Goal: Task Accomplishment & Management: Use online tool/utility

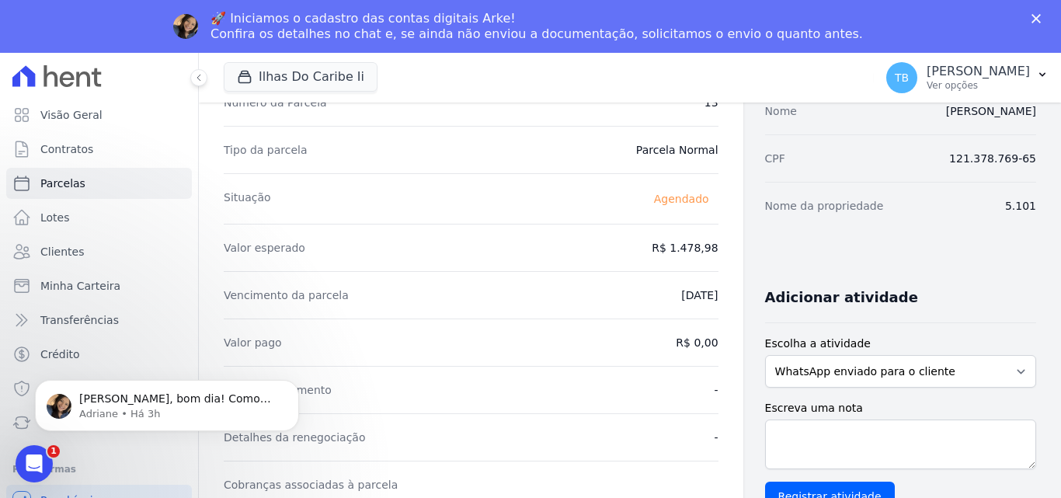
scroll to position [654, 0]
click at [173, 402] on span "[PERSON_NAME], bom dia! Como vai? [PERSON_NAME], prontinho. [GEOGRAPHIC_DATA] ;…" at bounding box center [175, 413] width 192 height 43
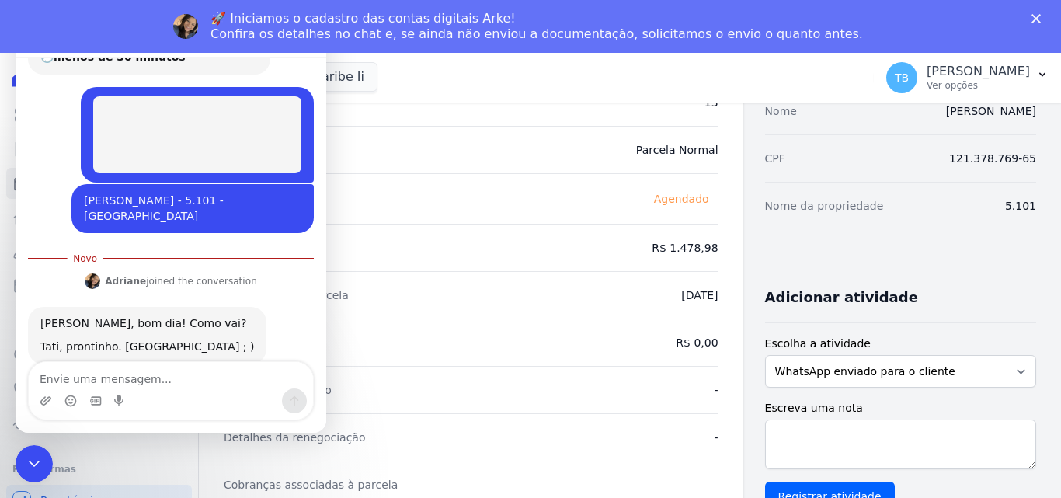
scroll to position [680, 0]
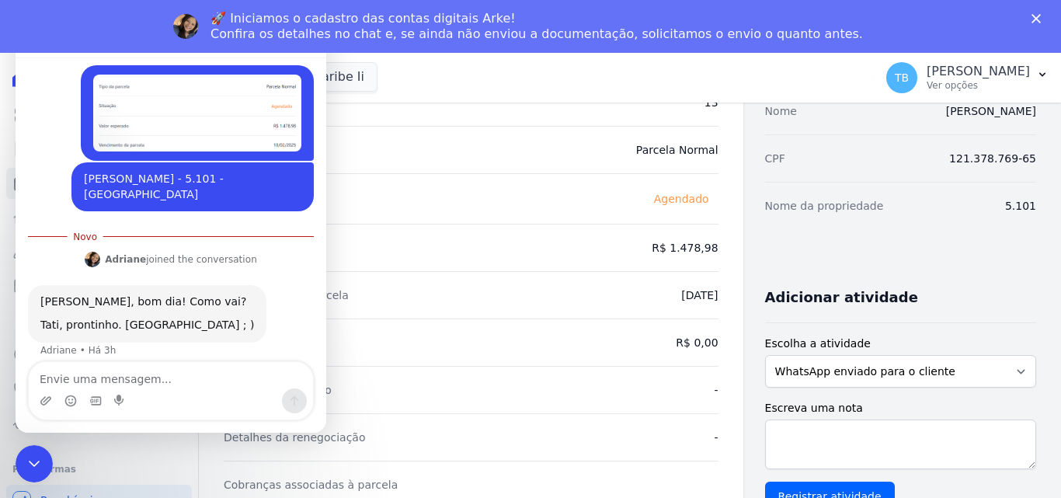
click at [123, 370] on textarea "Envie uma mensagem..." at bounding box center [171, 375] width 284 height 26
type textarea "B"
type textarea "muito obrigada"
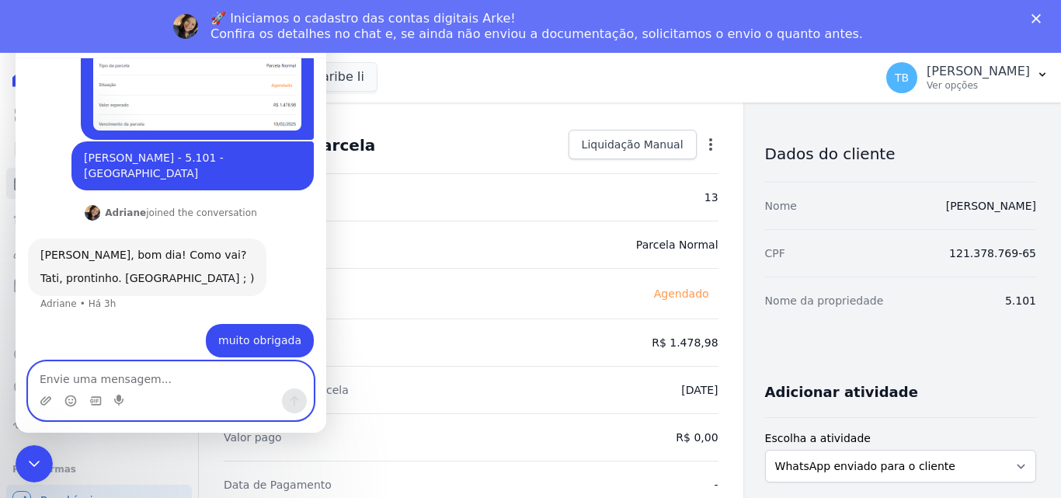
scroll to position [0, 0]
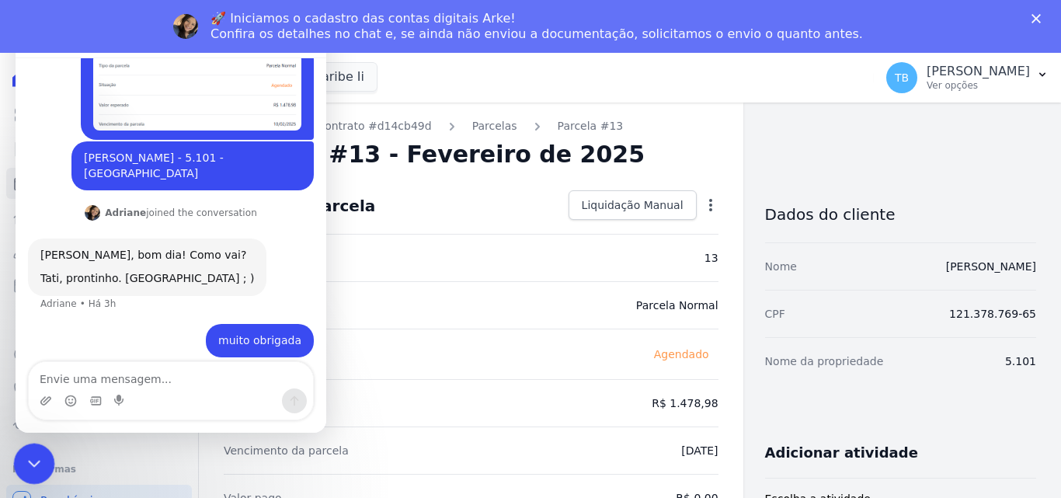
click at [19, 468] on div "Encerramento do Messenger da Intercom" at bounding box center [31, 461] width 37 height 37
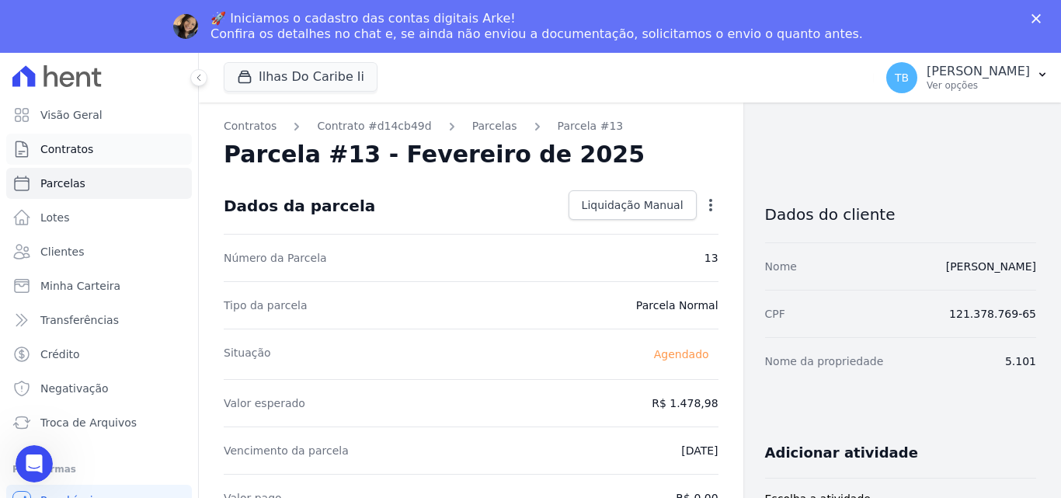
click at [87, 144] on span "Contratos" at bounding box center [66, 149] width 53 height 16
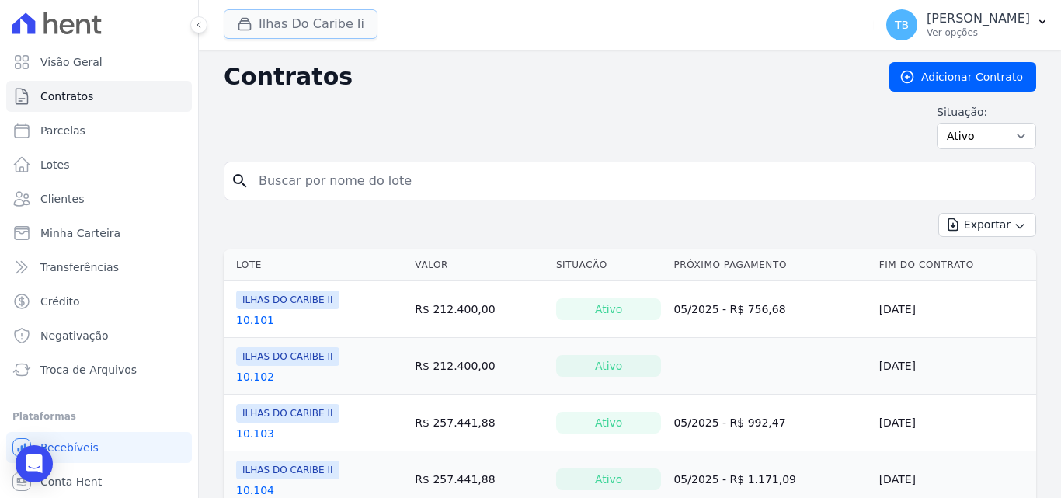
click at [262, 29] on button "Ilhas Do Caribe Ii" at bounding box center [301, 24] width 154 height 30
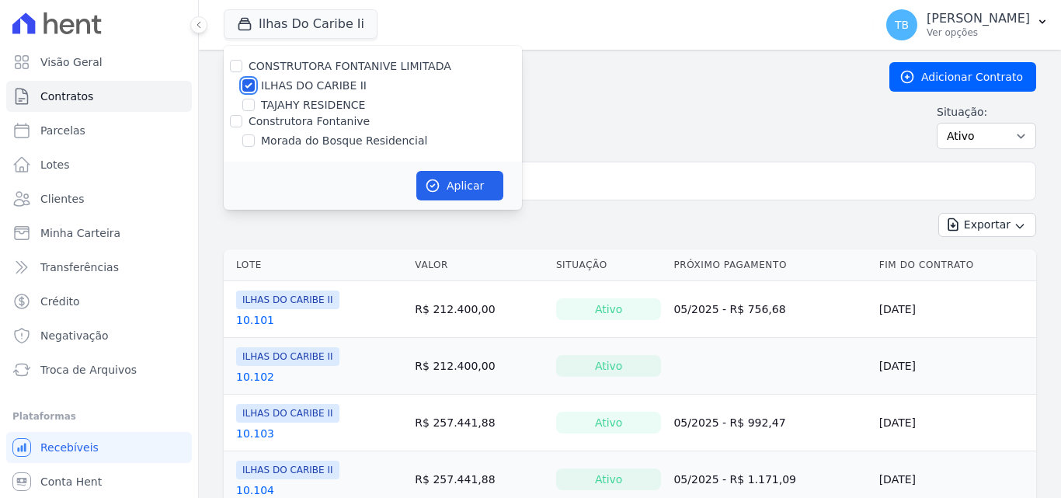
click at [250, 86] on div "CONSTRUTORA FONTANIVE LIMITADA [GEOGRAPHIC_DATA] [GEOGRAPHIC_DATA] RESIDENCE Co…" at bounding box center [373, 104] width 298 height 116
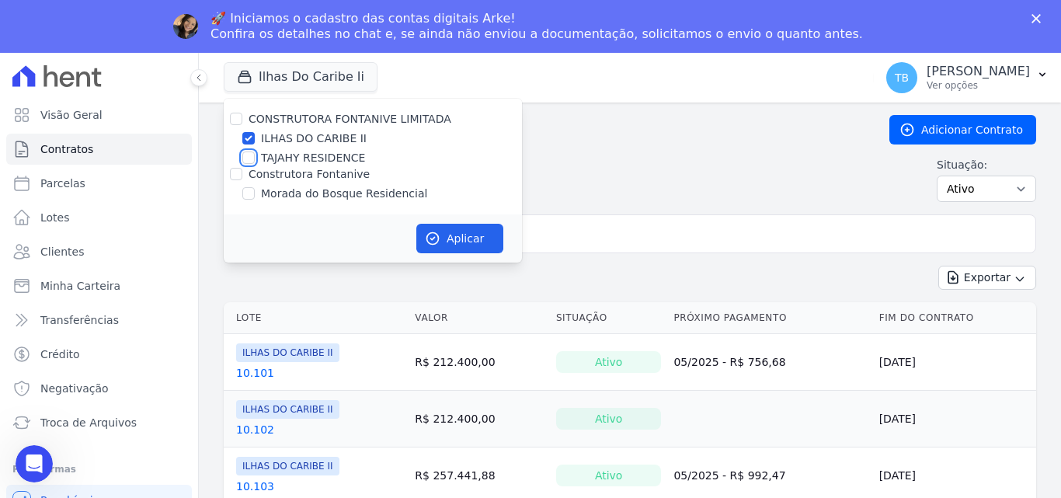
click at [244, 163] on input "TAJAHY RESIDENCE" at bounding box center [248, 157] width 12 height 12
checkbox input "true"
click at [249, 138] on input "ILHAS DO CARIBE II" at bounding box center [248, 138] width 12 height 12
checkbox input "false"
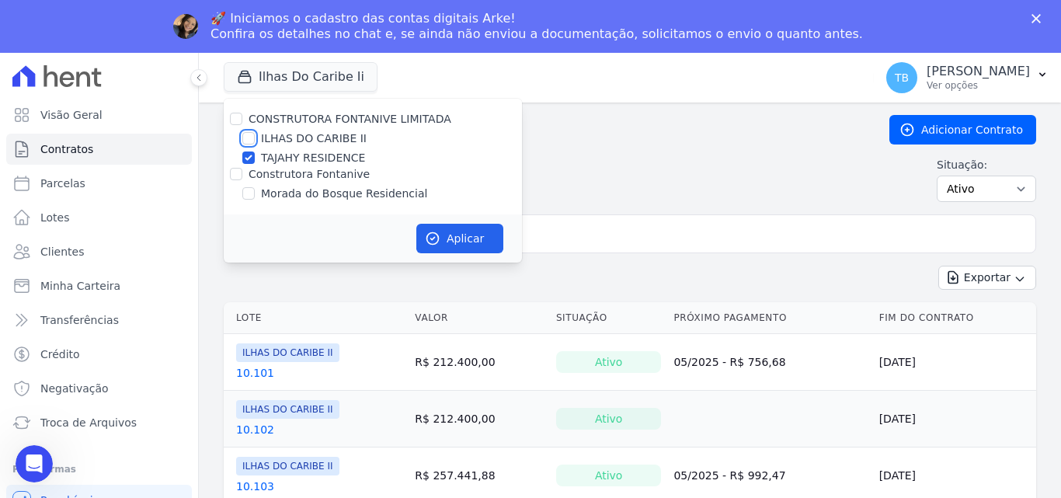
checkbox input "false"
click at [450, 241] on button "Aplicar" at bounding box center [459, 239] width 87 height 30
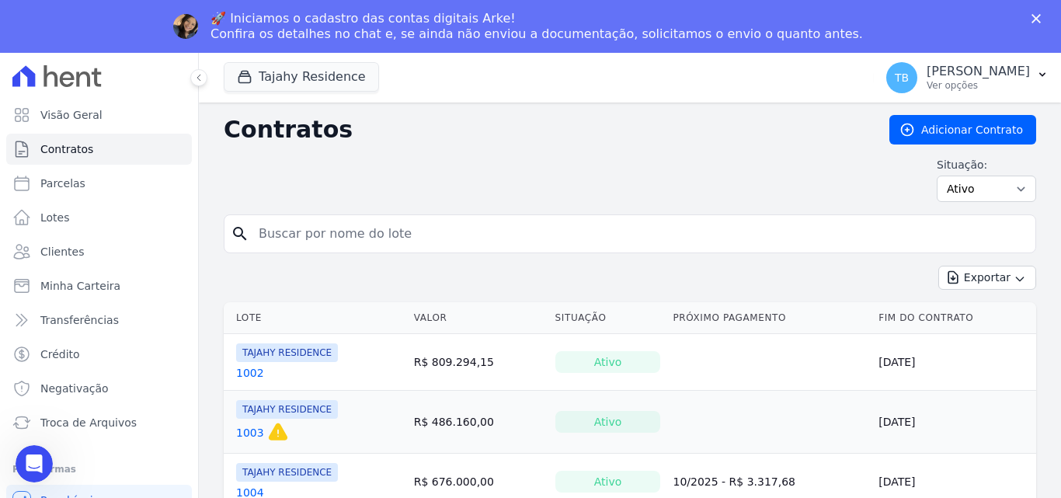
click at [1034, 18] on icon "Fechar" at bounding box center [1035, 18] width 9 height 9
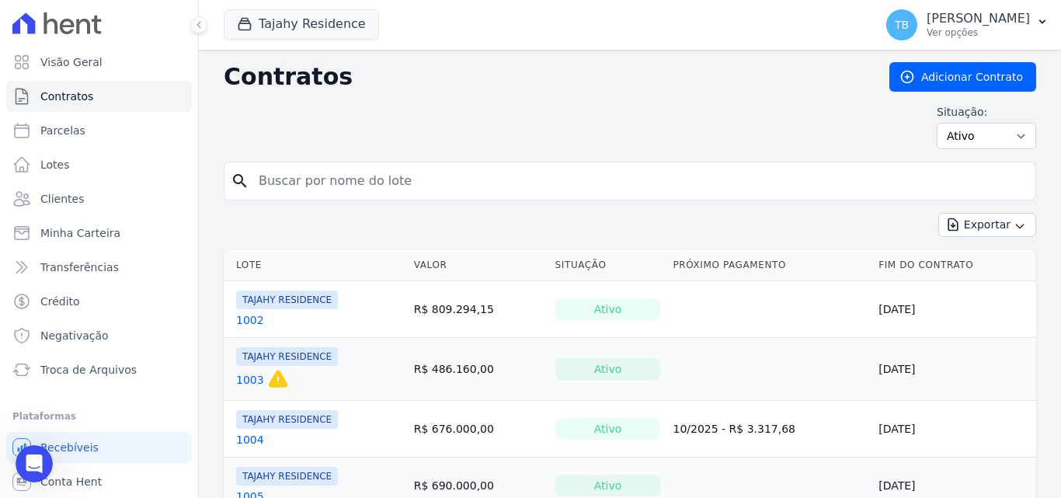
click at [480, 187] on input "search" at bounding box center [639, 180] width 780 height 31
type input "1904"
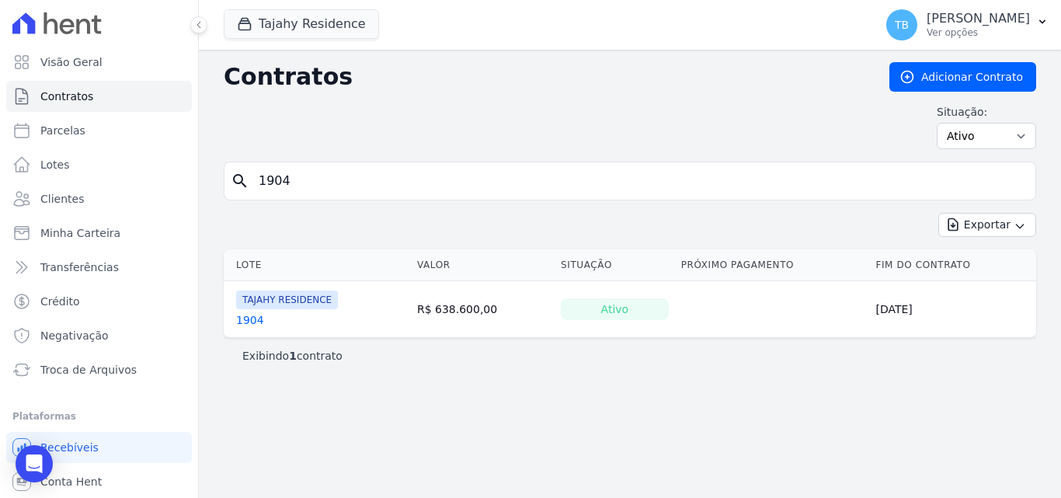
click at [247, 322] on link "1904" at bounding box center [250, 320] width 28 height 16
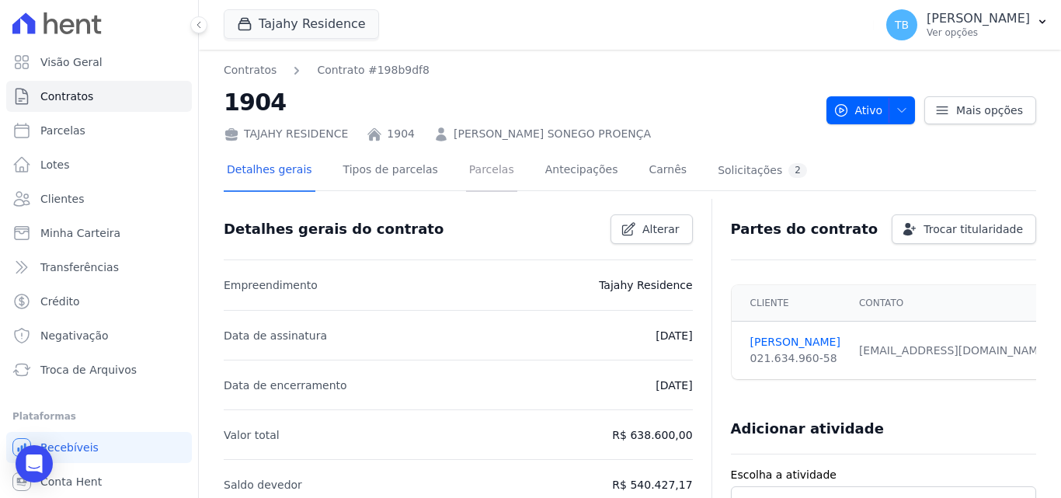
click at [490, 169] on link "Parcelas" at bounding box center [491, 171] width 51 height 41
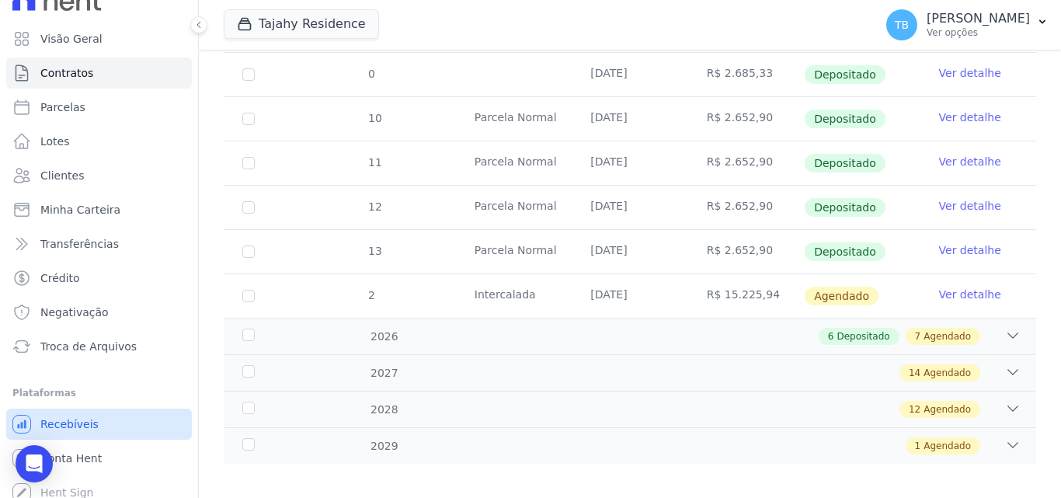
scroll to position [33, 0]
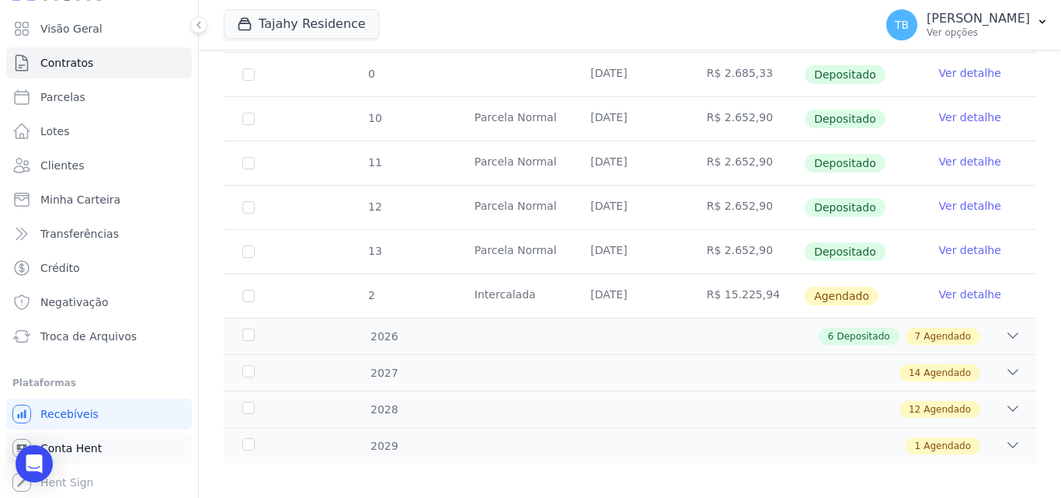
click at [82, 444] on span "Conta Hent" at bounding box center [70, 448] width 61 height 16
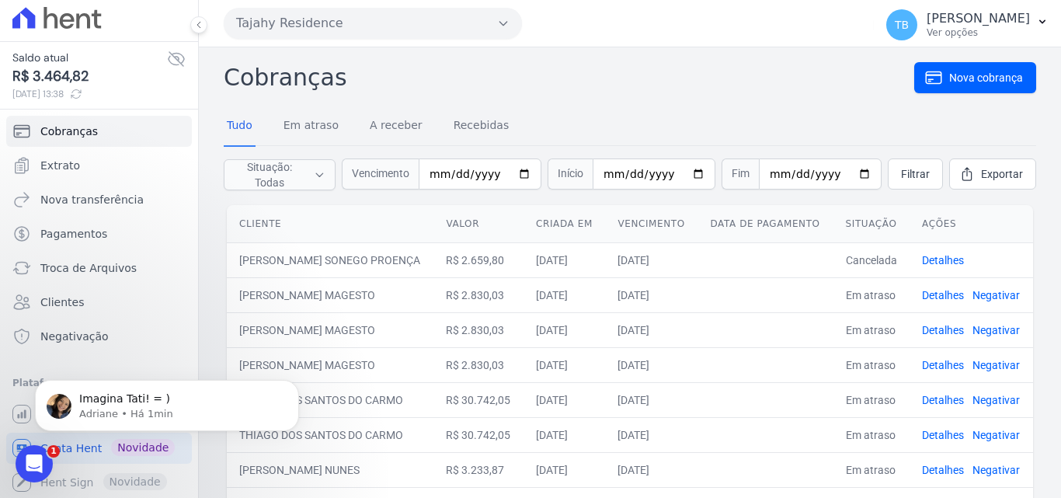
click at [15, 416] on html "Imagina Tati! = ) Adriane • Há 1min" at bounding box center [167, 401] width 311 height 109
click at [76, 261] on span "Troca de Arquivos" at bounding box center [88, 268] width 96 height 16
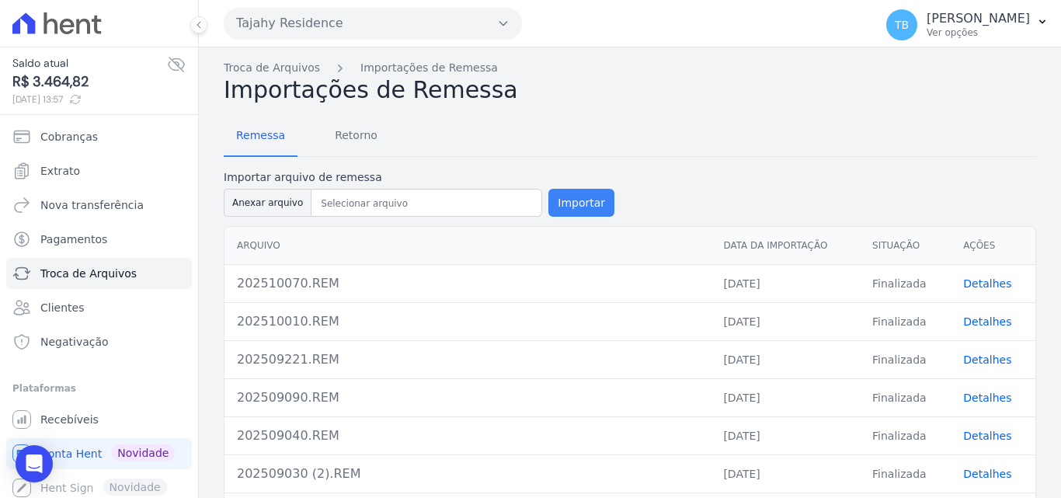
click at [573, 202] on button "Importar" at bounding box center [581, 203] width 66 height 28
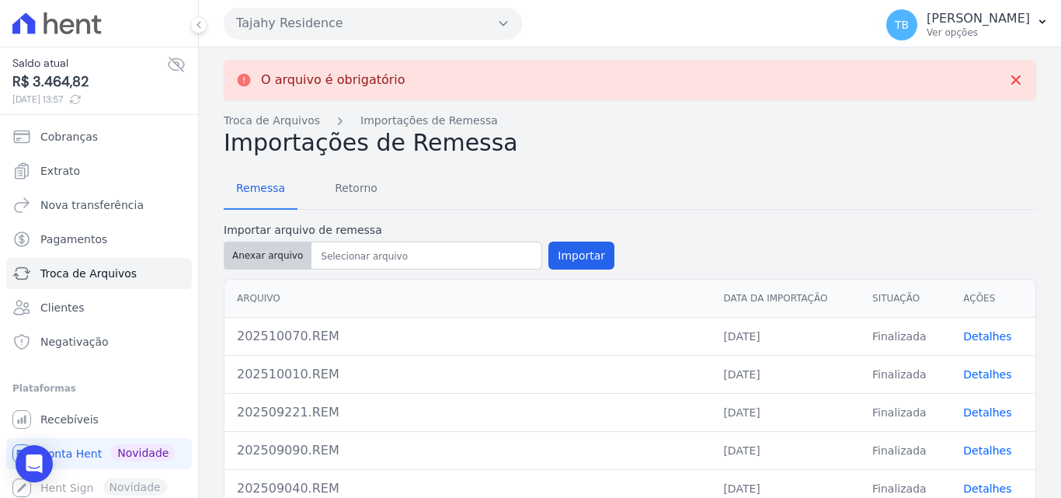
click at [282, 259] on button "Anexar arquivo" at bounding box center [268, 256] width 88 height 28
type input "202510100.REM"
click at [584, 253] on button "Importar" at bounding box center [581, 256] width 66 height 28
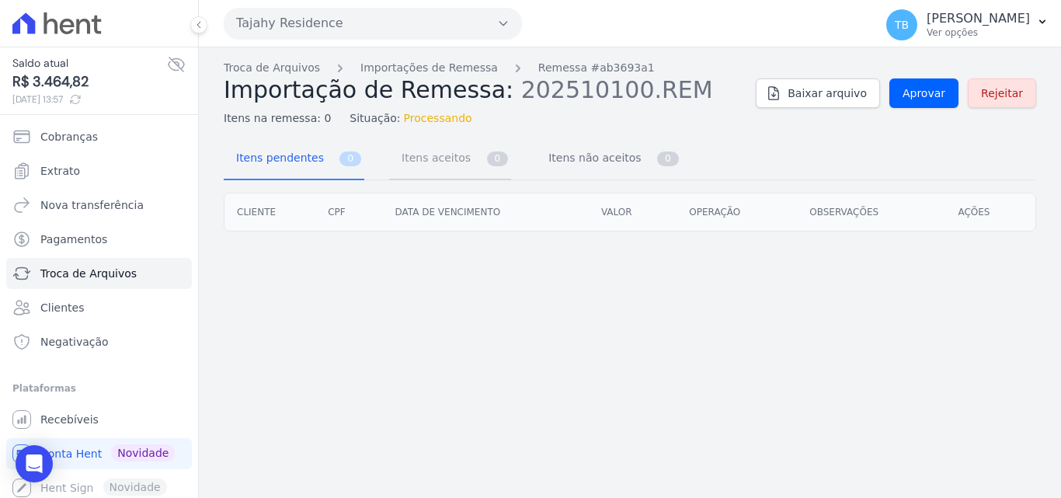
click at [450, 161] on span "Itens aceitos" at bounding box center [433, 157] width 82 height 31
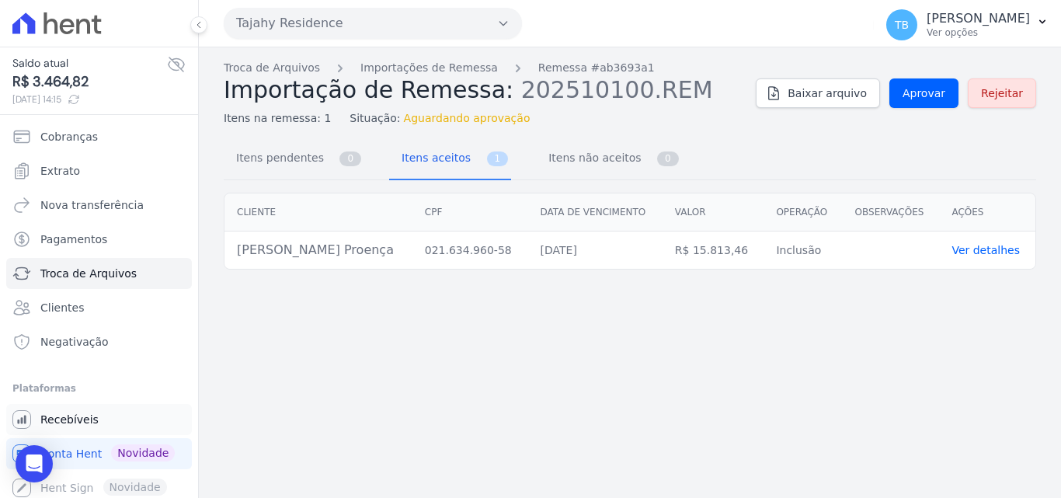
click at [89, 406] on link "Recebíveis" at bounding box center [99, 419] width 186 height 31
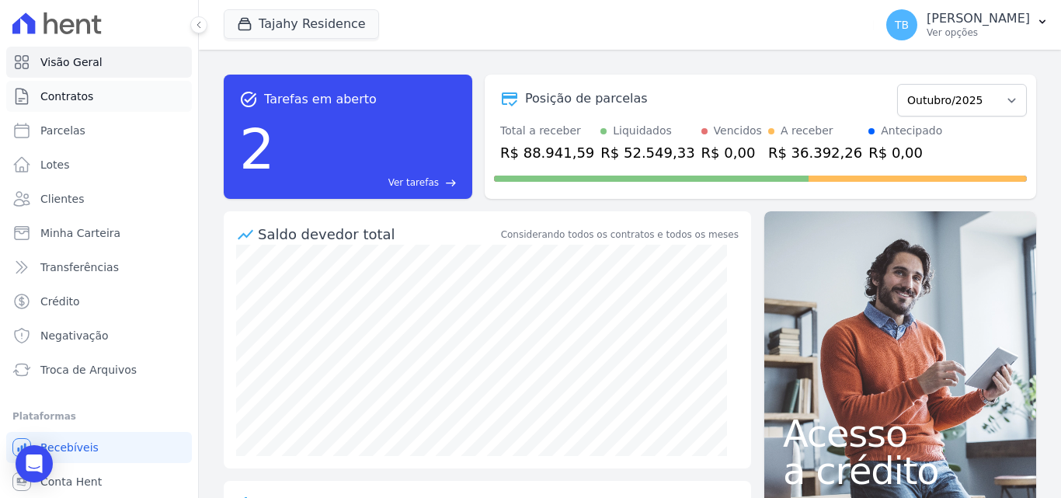
click at [84, 100] on span "Contratos" at bounding box center [66, 97] width 53 height 16
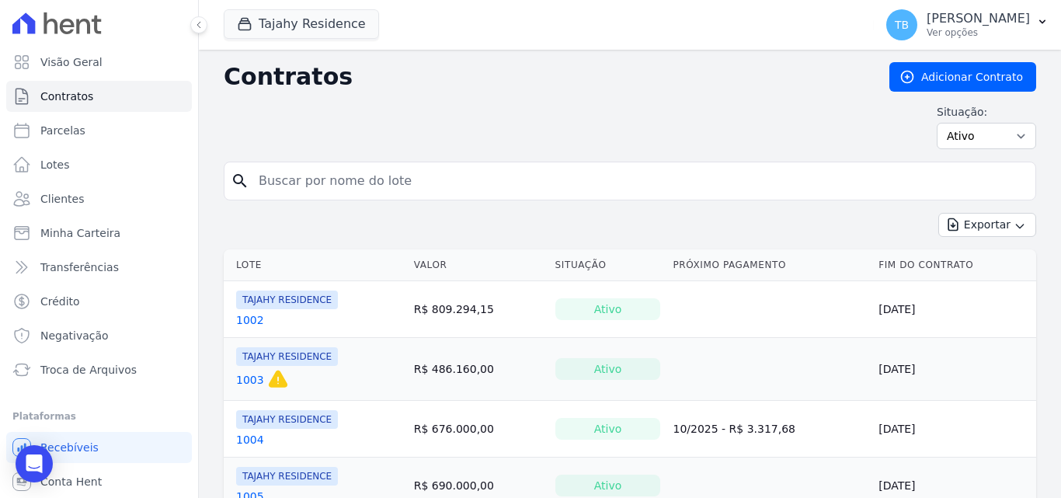
click at [339, 183] on input "search" at bounding box center [639, 180] width 780 height 31
type input "1904"
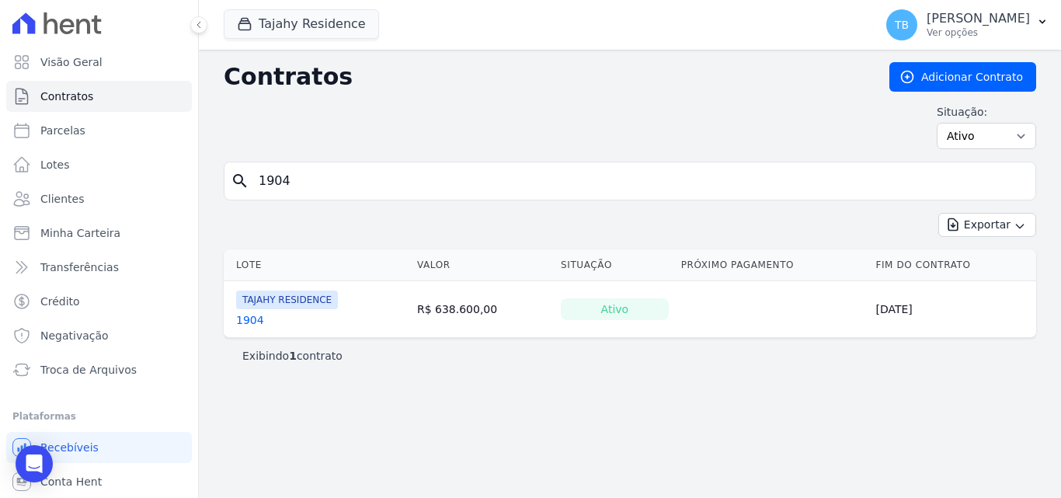
click at [249, 323] on link "1904" at bounding box center [250, 320] width 28 height 16
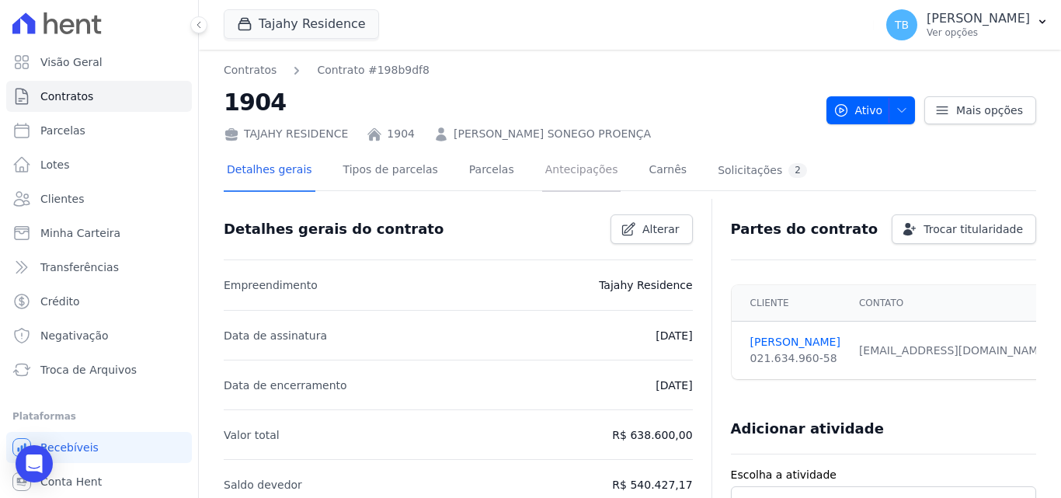
click at [542, 166] on link "Antecipações" at bounding box center [581, 171] width 79 height 41
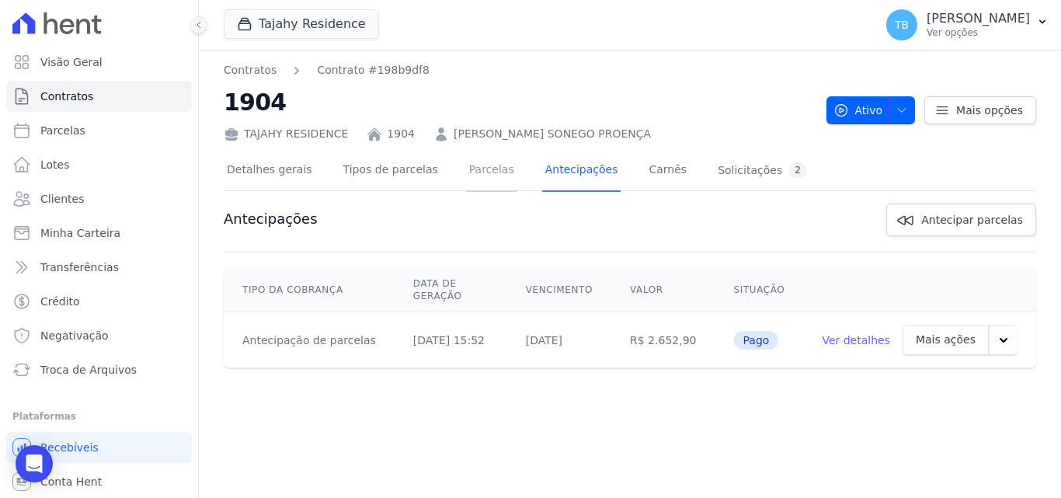
click at [468, 169] on link "Parcelas" at bounding box center [491, 171] width 51 height 41
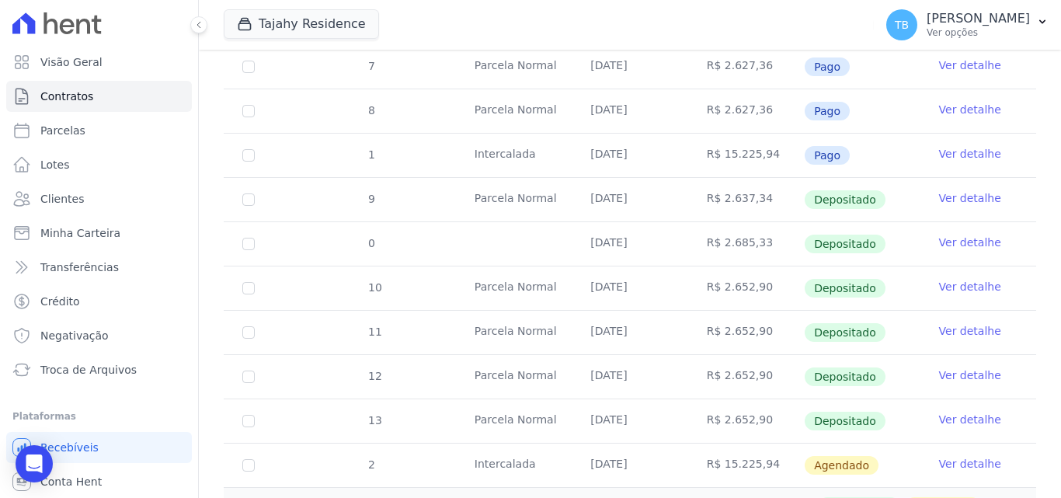
scroll to position [621, 0]
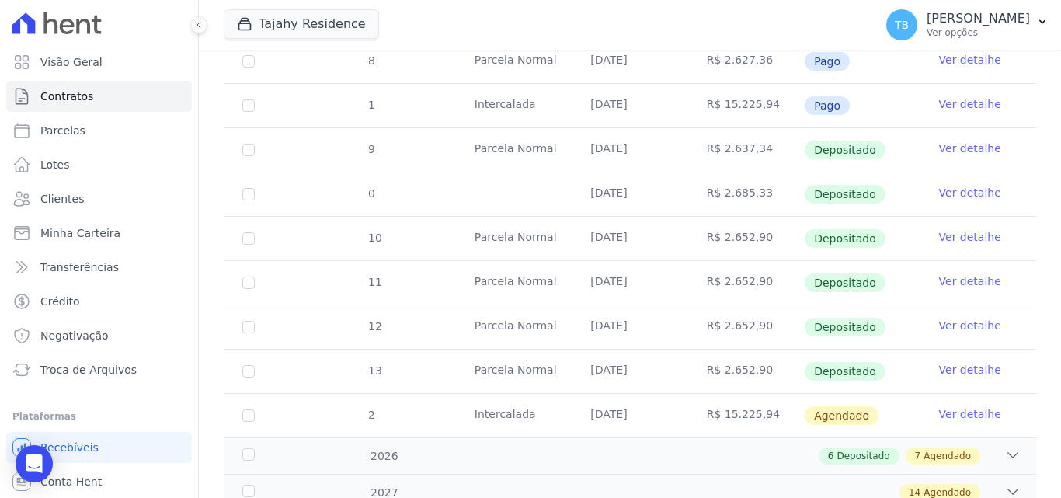
click at [972, 362] on link "Ver detalhe" at bounding box center [970, 370] width 62 height 16
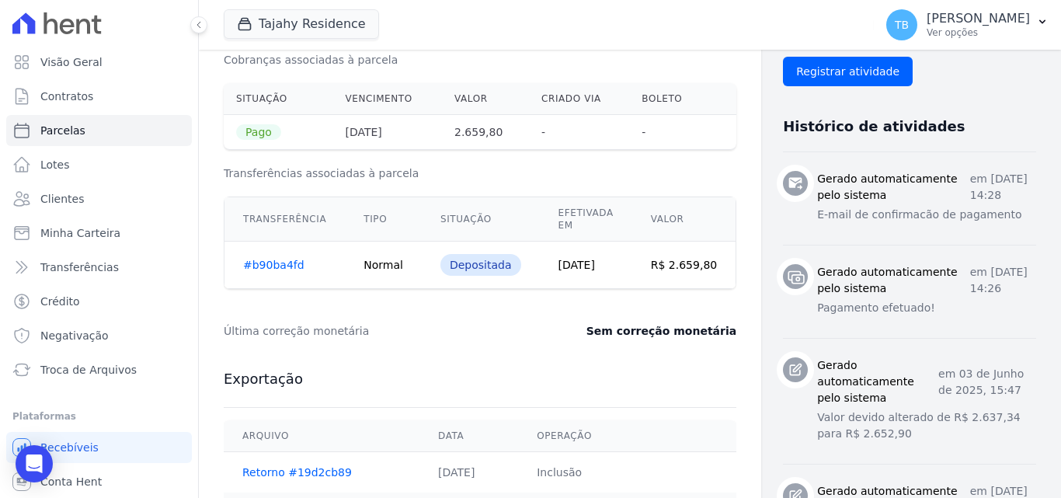
scroll to position [544, 0]
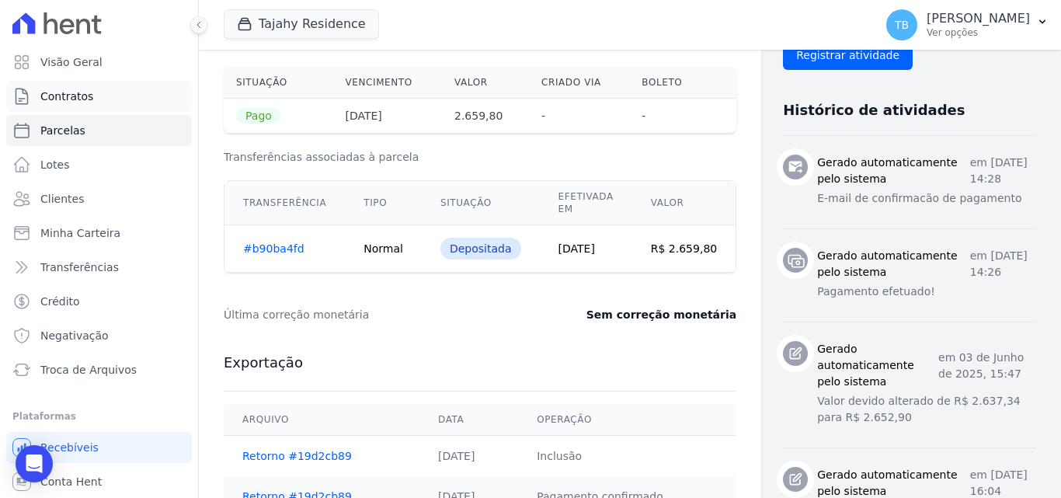
click at [138, 95] on link "Contratos" at bounding box center [99, 96] width 186 height 31
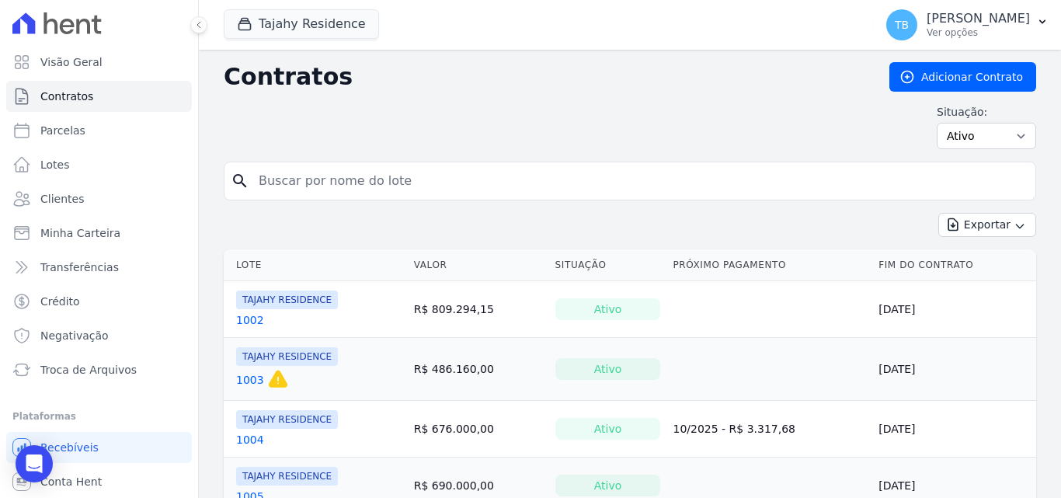
click at [364, 178] on input "search" at bounding box center [639, 180] width 780 height 31
type input "1904"
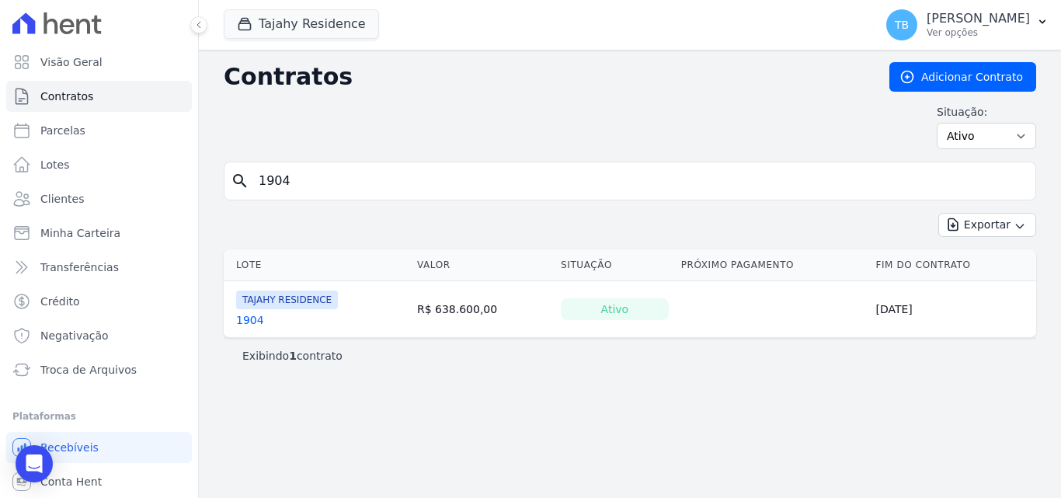
click at [242, 319] on link "1904" at bounding box center [250, 320] width 28 height 16
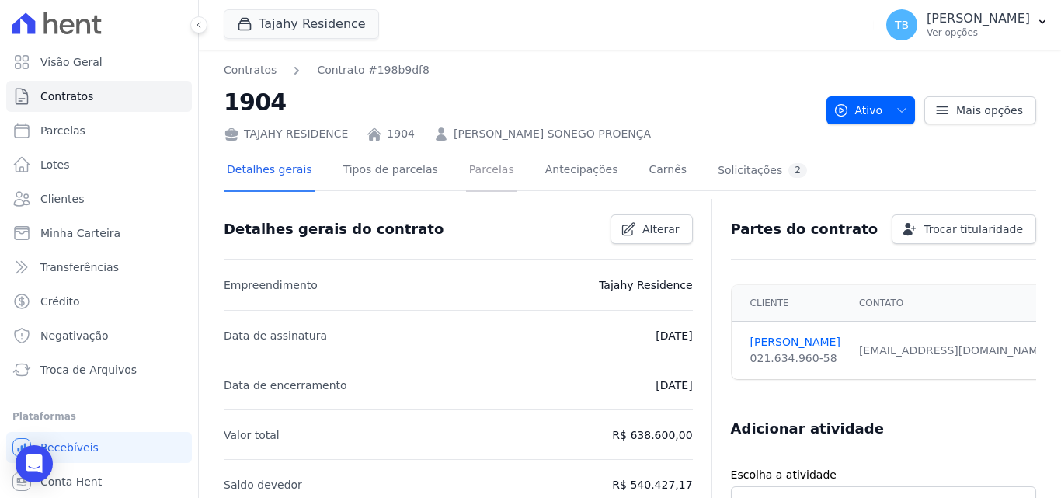
click at [477, 176] on link "Parcelas" at bounding box center [491, 171] width 51 height 41
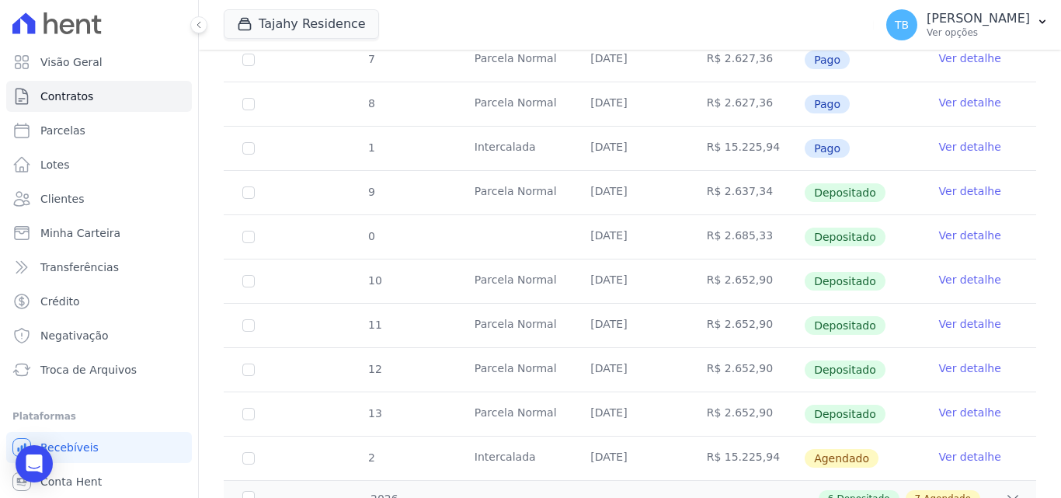
scroll to position [699, 0]
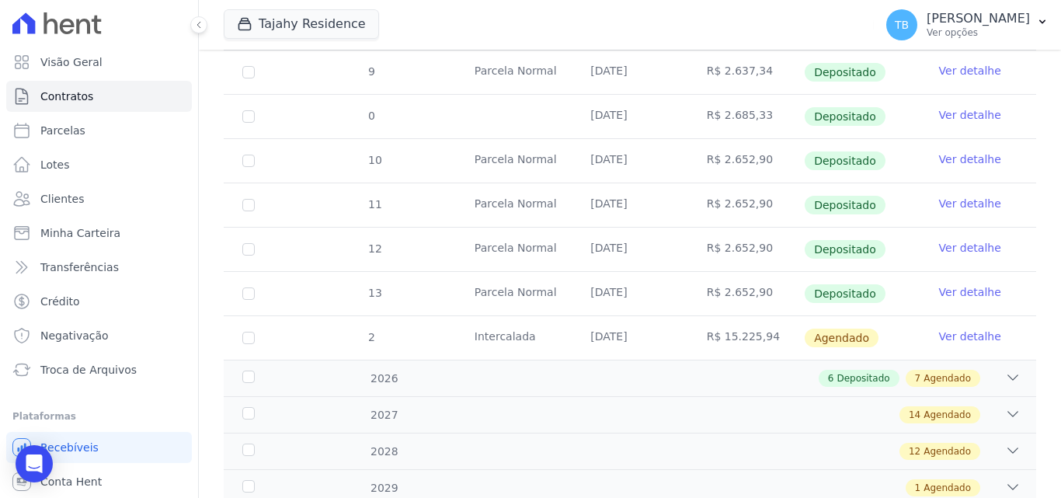
click at [963, 329] on link "Ver detalhe" at bounding box center [970, 337] width 62 height 16
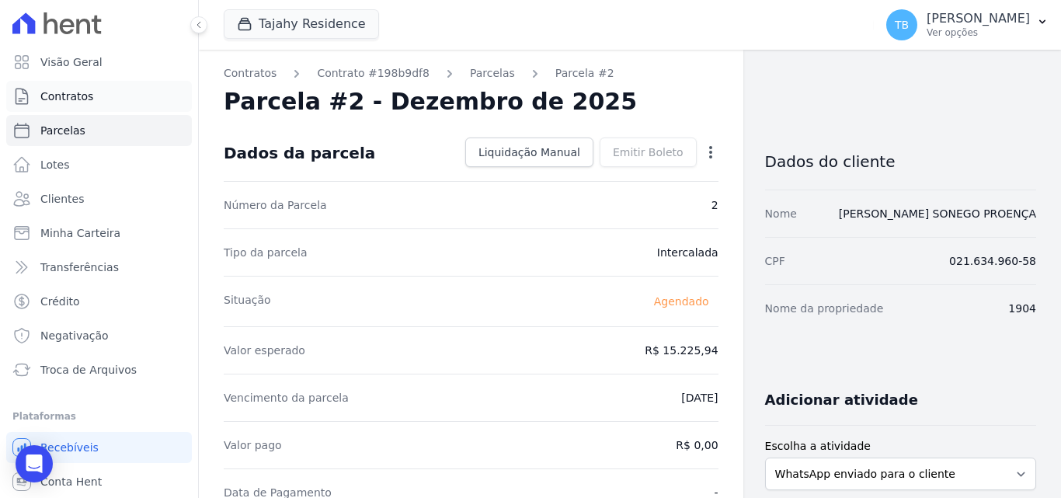
click at [78, 95] on span "Contratos" at bounding box center [66, 97] width 53 height 16
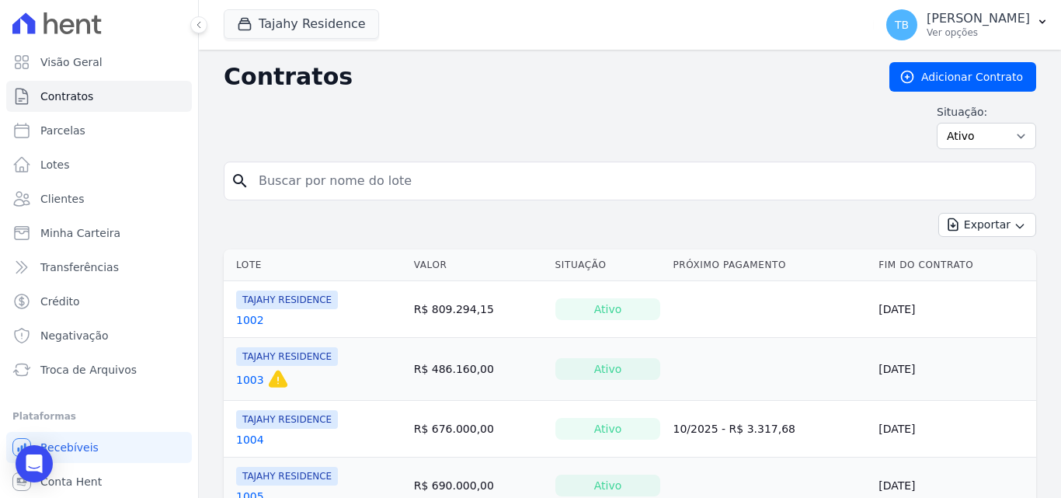
drag, startPoint x: 294, startPoint y: 189, endPoint x: 289, endPoint y: 166, distance: 23.0
click at [294, 187] on input "search" at bounding box center [639, 180] width 780 height 31
type input "1904"
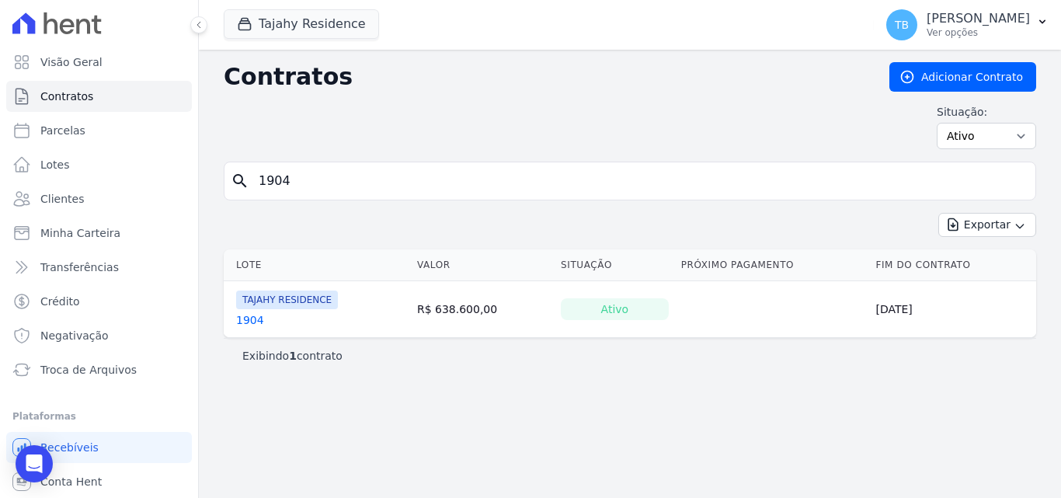
click at [252, 322] on link "1904" at bounding box center [250, 320] width 28 height 16
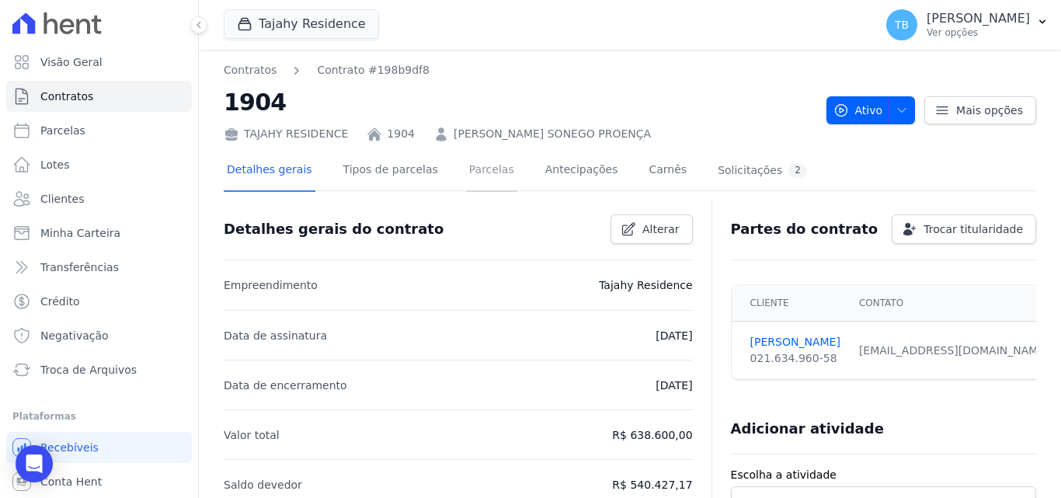
click at [467, 171] on link "Parcelas" at bounding box center [491, 171] width 51 height 41
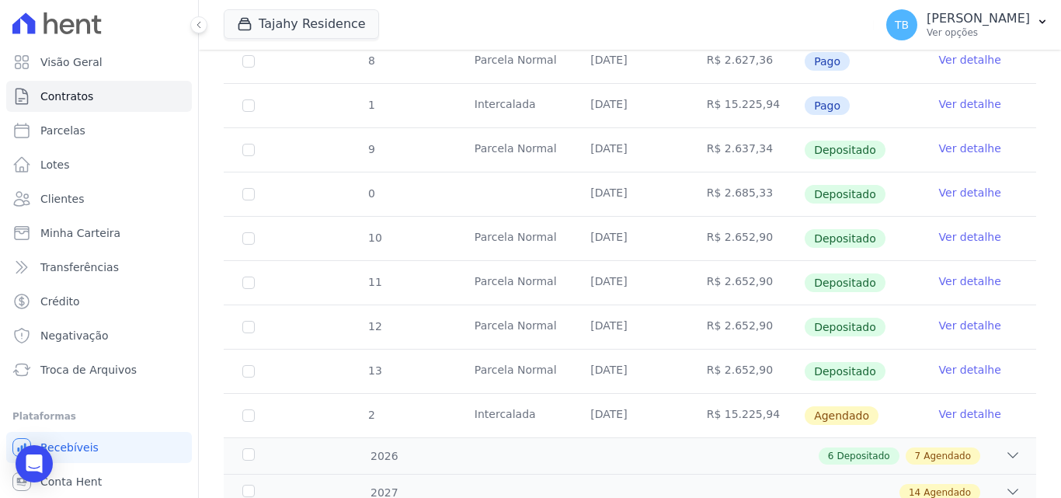
scroll to position [741, 0]
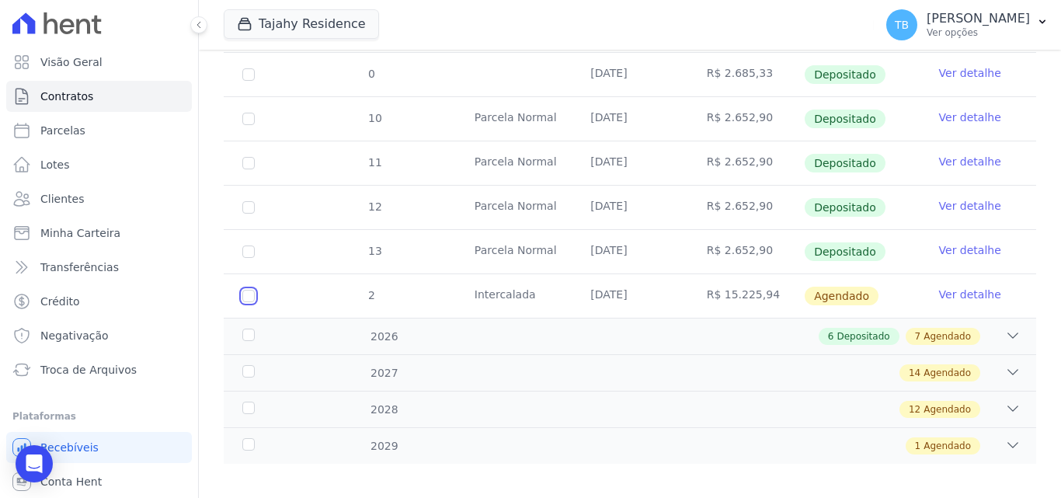
click at [249, 290] on input "checkbox" at bounding box center [248, 296] width 12 height 12
checkbox input "true"
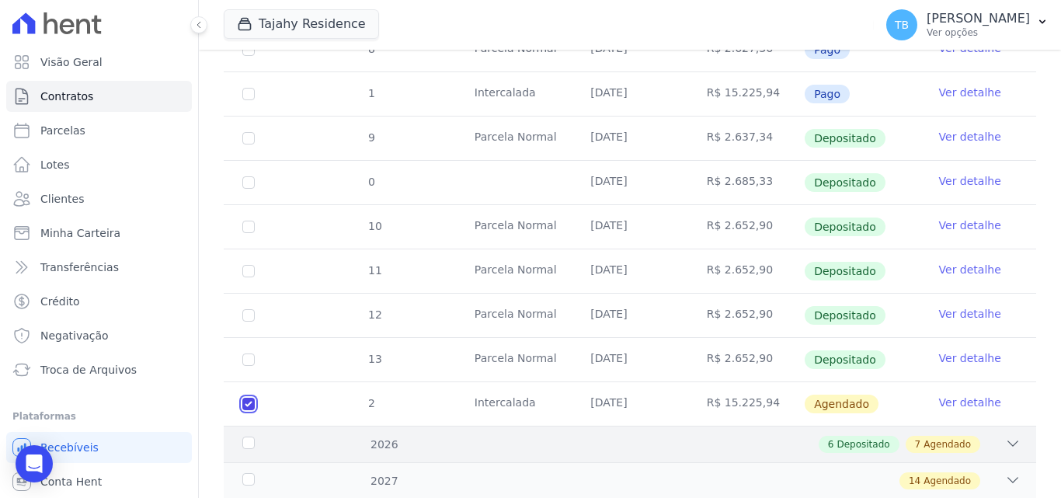
scroll to position [753, 0]
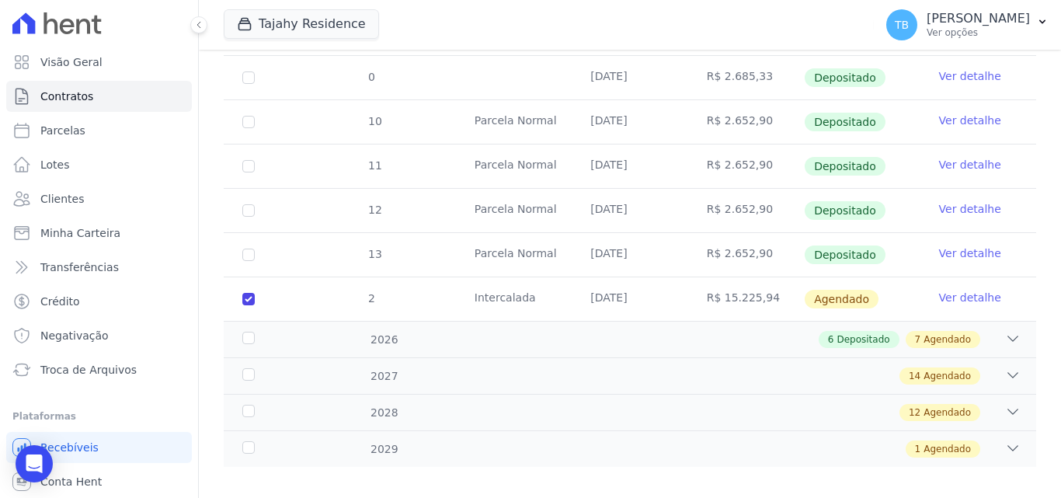
click at [939, 290] on link "Ver detalhe" at bounding box center [970, 298] width 62 height 16
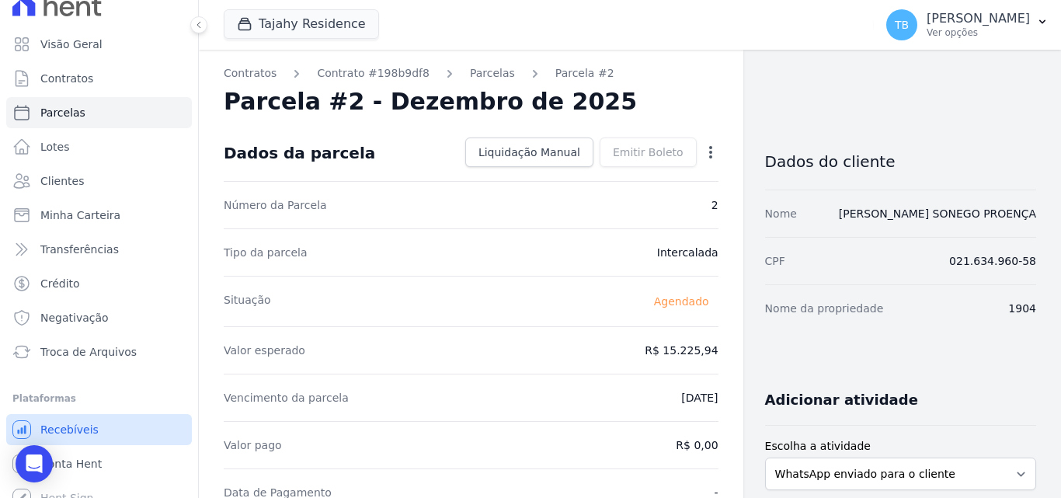
scroll to position [33, 0]
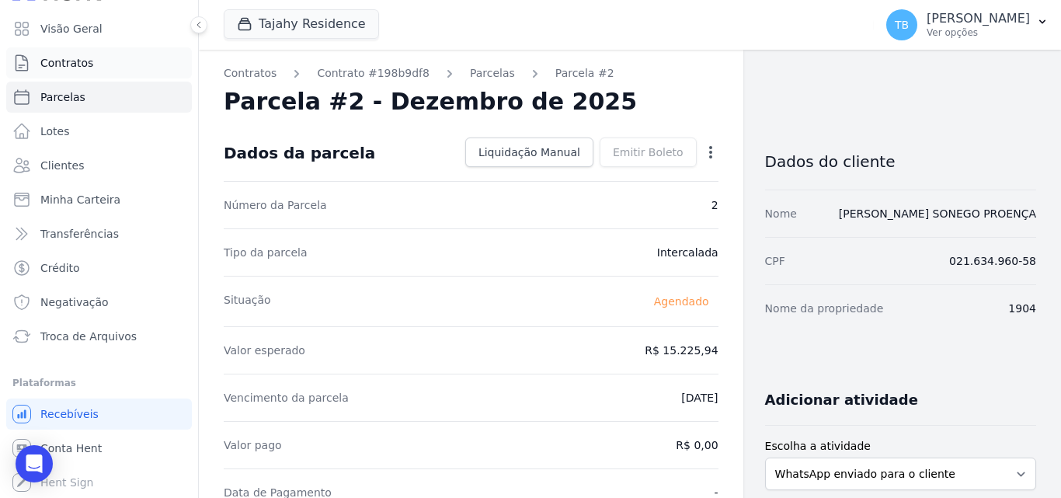
click at [86, 61] on span "Contratos" at bounding box center [66, 63] width 53 height 16
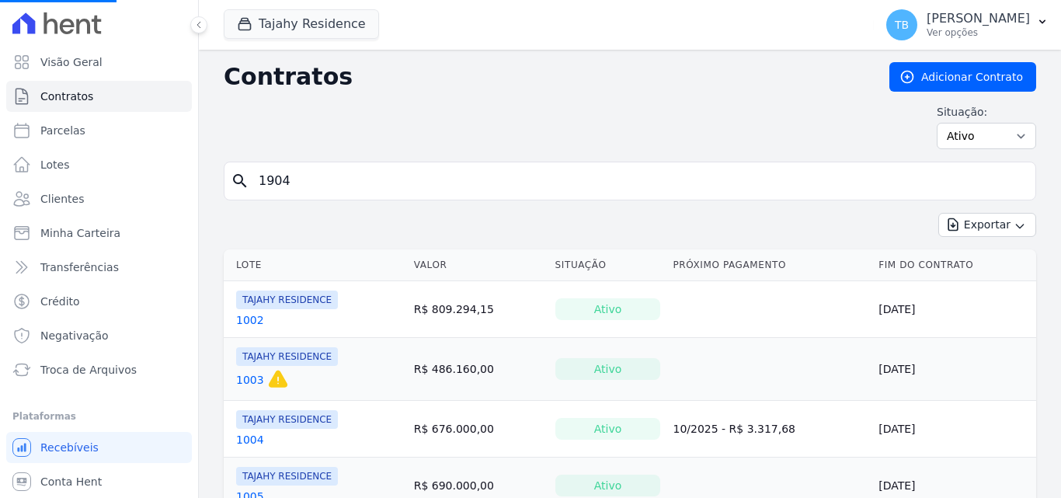
click at [308, 180] on input "1904" at bounding box center [639, 180] width 780 height 31
type input "190"
click at [325, 182] on input "search" at bounding box center [639, 180] width 780 height 31
click at [376, 139] on div "Situação: Ativo Todos Pausado Distratado Rascunho Expirado Encerrado" at bounding box center [630, 126] width 812 height 45
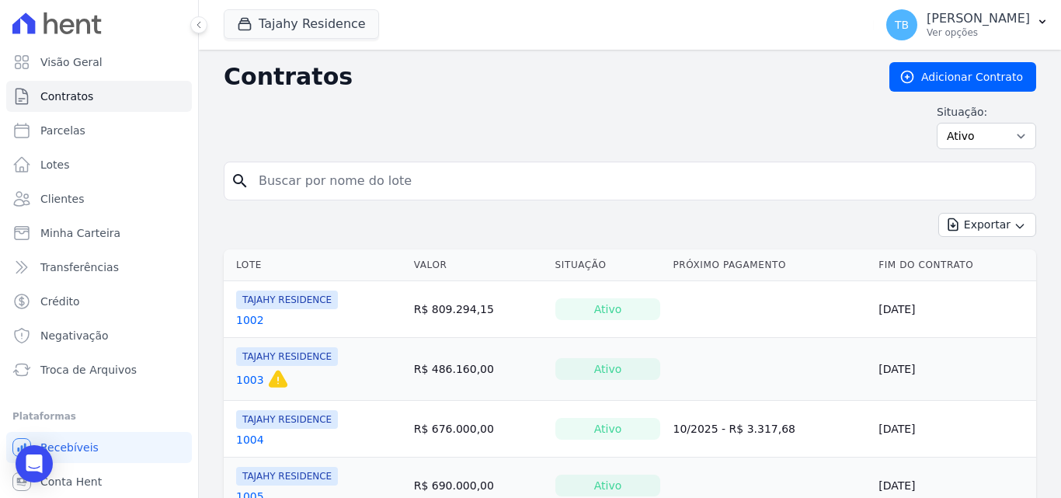
click at [304, 178] on input "search" at bounding box center [639, 180] width 780 height 31
click at [327, 151] on div "Contratos Adicionar Contrato Situação: Ativo Todos Pausado Distratado Rascunho …" at bounding box center [630, 111] width 812 height 99
click at [330, 173] on input "search" at bounding box center [639, 180] width 780 height 31
type input "[PERSON_NAME]"
click at [460, 221] on div "Exportar Exportar PDF Exportar CSV Exportar Fichas" at bounding box center [630, 231] width 812 height 37
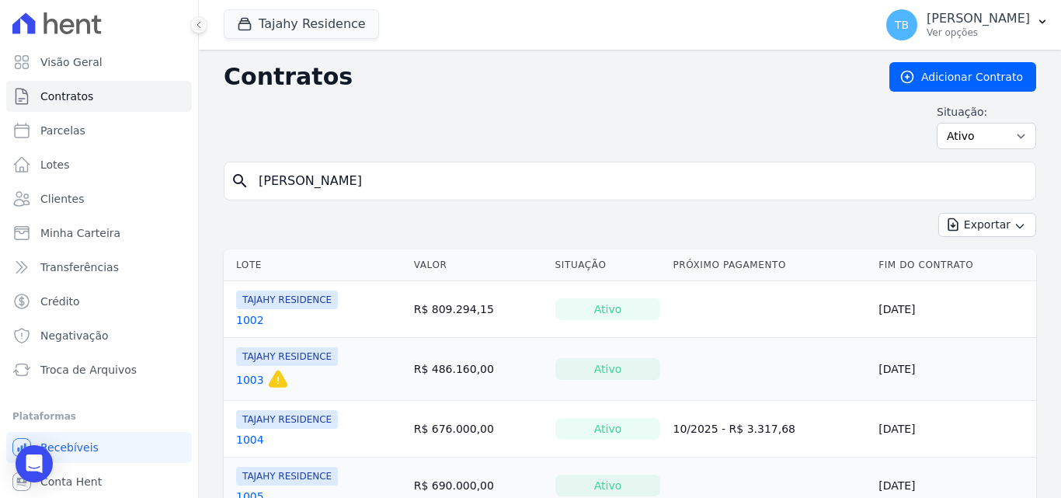
drag, startPoint x: 334, startPoint y: 178, endPoint x: 237, endPoint y: 178, distance: 97.1
click at [237, 178] on div "search [PERSON_NAME]" at bounding box center [630, 181] width 812 height 39
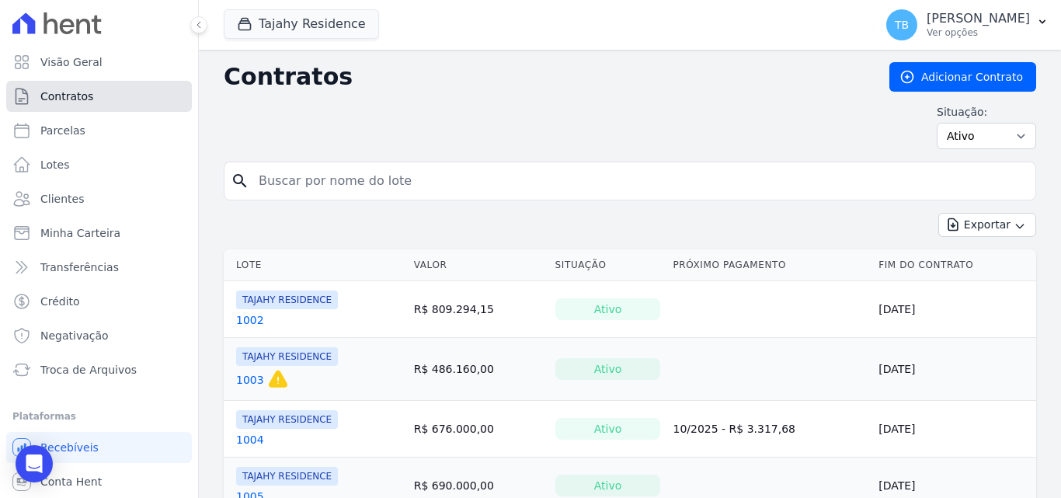
click at [81, 103] on span "Contratos" at bounding box center [66, 97] width 53 height 16
click at [288, 177] on input "search" at bounding box center [639, 180] width 780 height 31
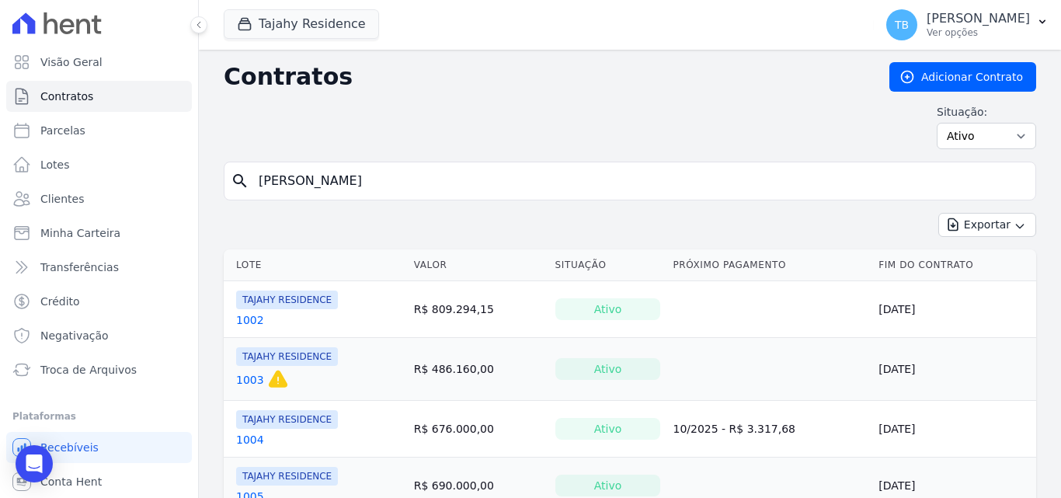
type input "[PERSON_NAME]"
drag, startPoint x: 434, startPoint y: 217, endPoint x: 701, endPoint y: 227, distance: 266.6
click at [436, 217] on div "Exportar Exportar PDF Exportar CSV Exportar Fichas" at bounding box center [630, 231] width 812 height 37
drag, startPoint x: 318, startPoint y: 177, endPoint x: 151, endPoint y: 184, distance: 167.1
click at [151, 184] on div "Visão Geral Contratos [GEOGRAPHIC_DATA] Lotes Clientes Minha Carteira Transferê…" at bounding box center [530, 249] width 1061 height 498
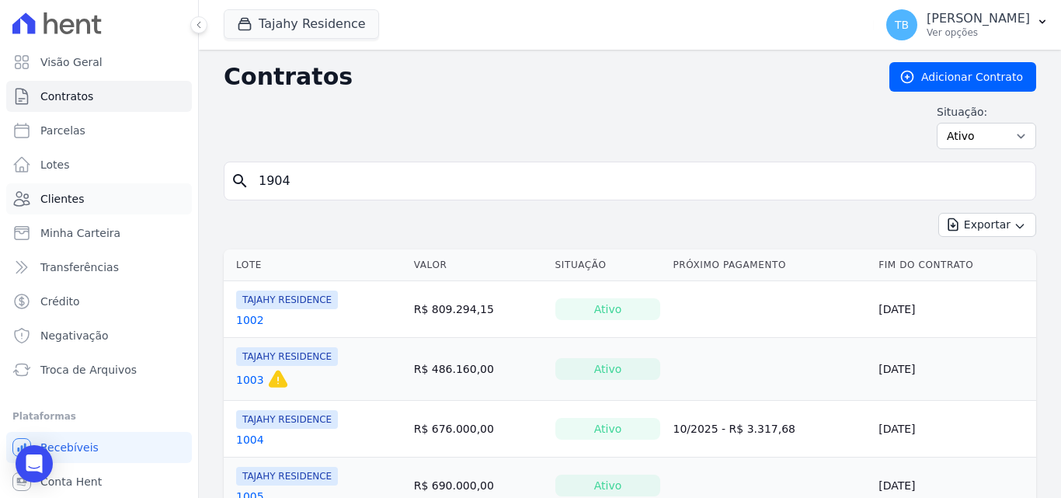
type input "1904"
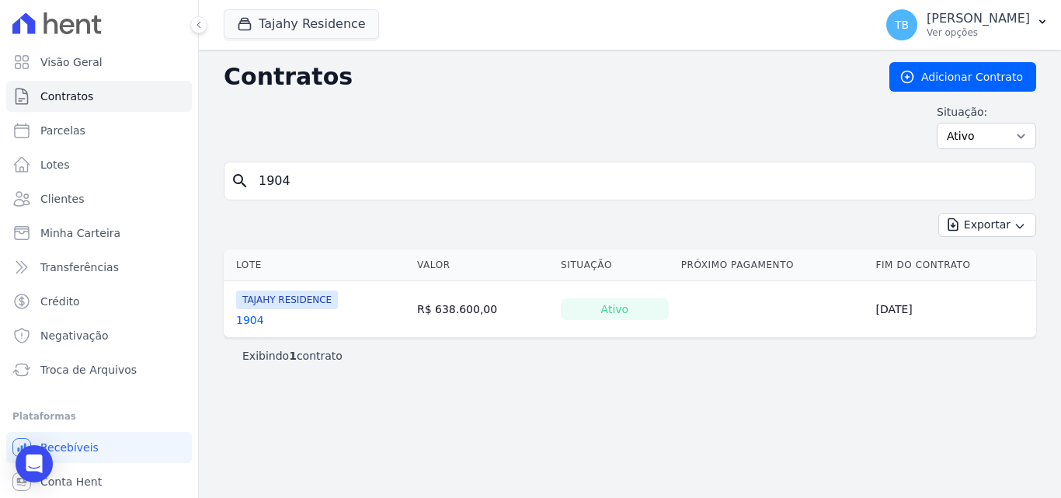
click at [251, 320] on link "1904" at bounding box center [250, 320] width 28 height 16
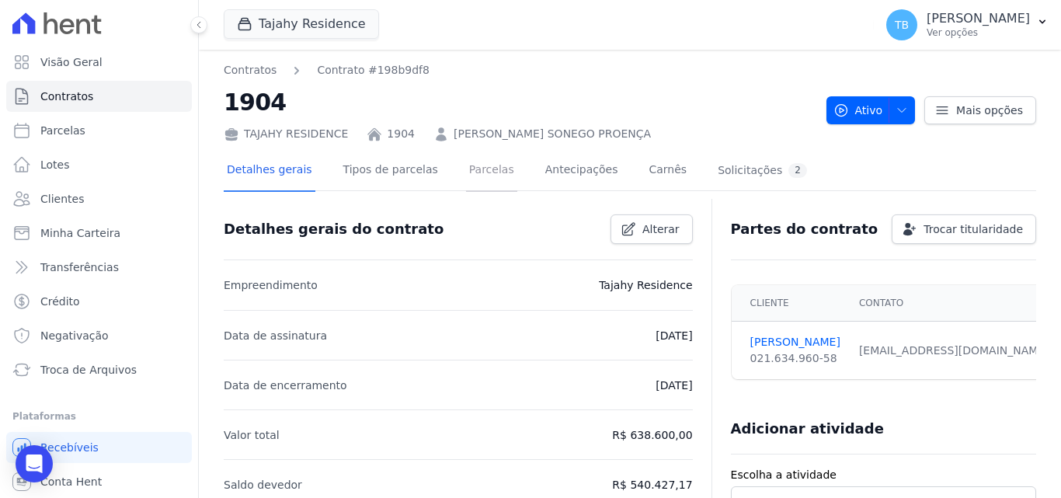
click at [486, 170] on link "Parcelas" at bounding box center [491, 171] width 51 height 41
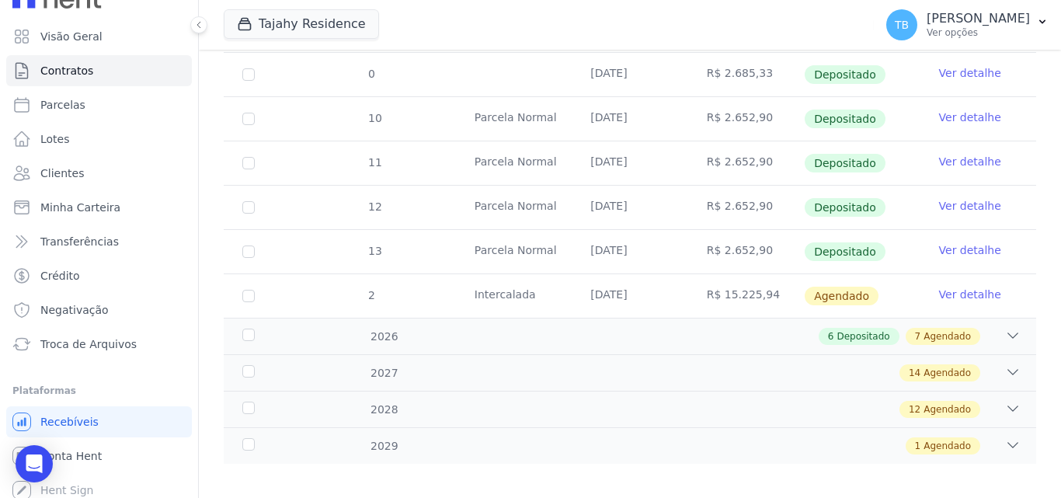
scroll to position [33, 0]
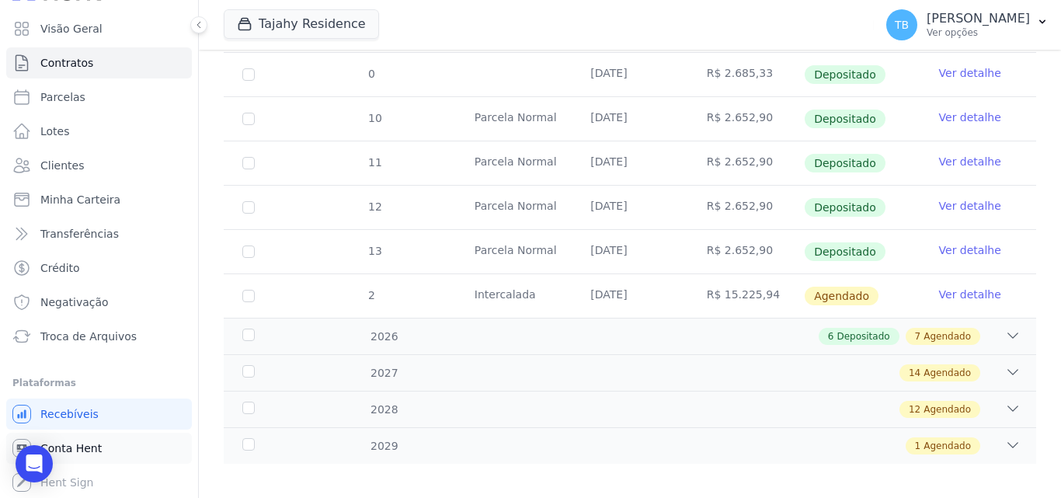
click at [63, 451] on span "Conta Hent" at bounding box center [70, 448] width 61 height 16
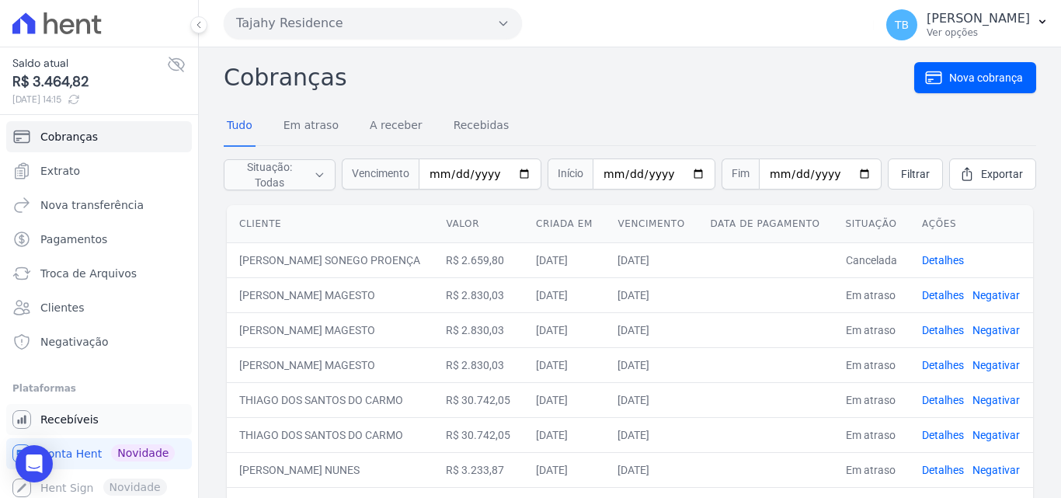
click at [76, 417] on span "Recebíveis" at bounding box center [69, 420] width 58 height 16
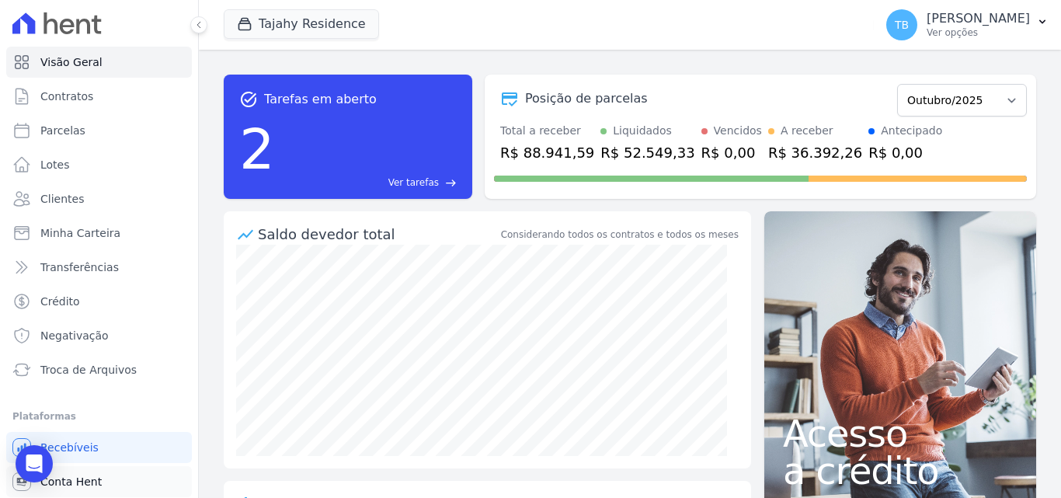
click at [71, 483] on span "Conta Hent" at bounding box center [70, 482] width 61 height 16
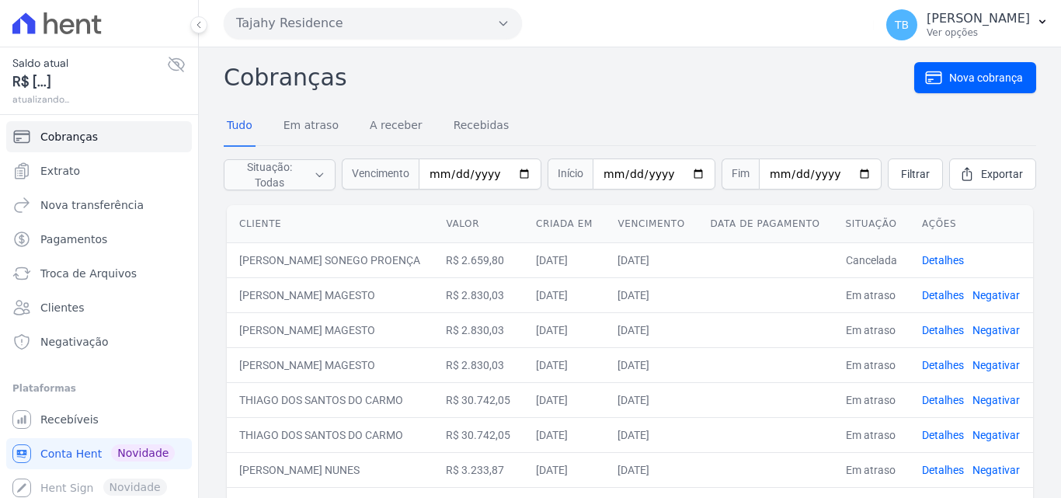
click at [94, 368] on ul "Cobranças Extrato Nova transferência Pagamentos Troca de [GEOGRAPHIC_DATA] Clie…" at bounding box center [98, 312] width 173 height 382
click at [99, 264] on link "Troca de Arquivos" at bounding box center [99, 273] width 186 height 31
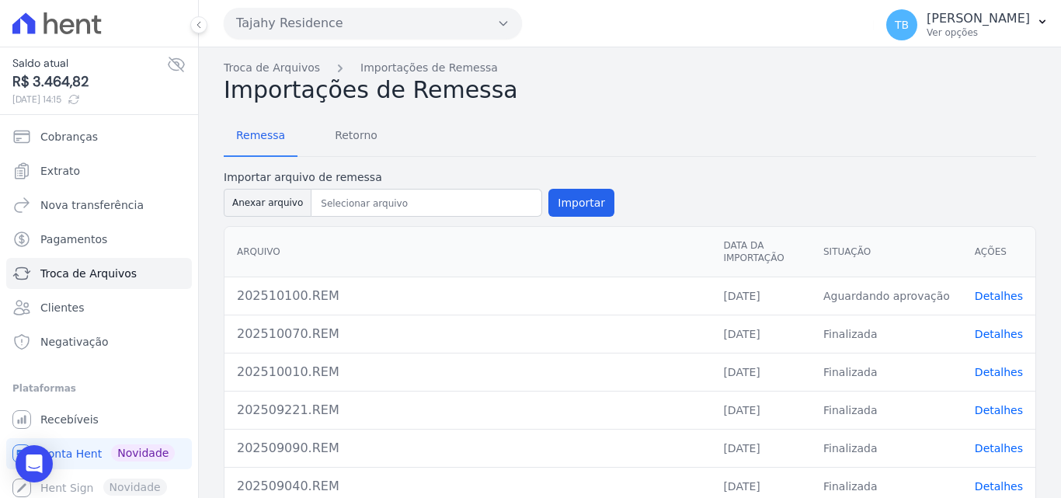
click at [998, 295] on link "Detalhes" at bounding box center [999, 296] width 48 height 12
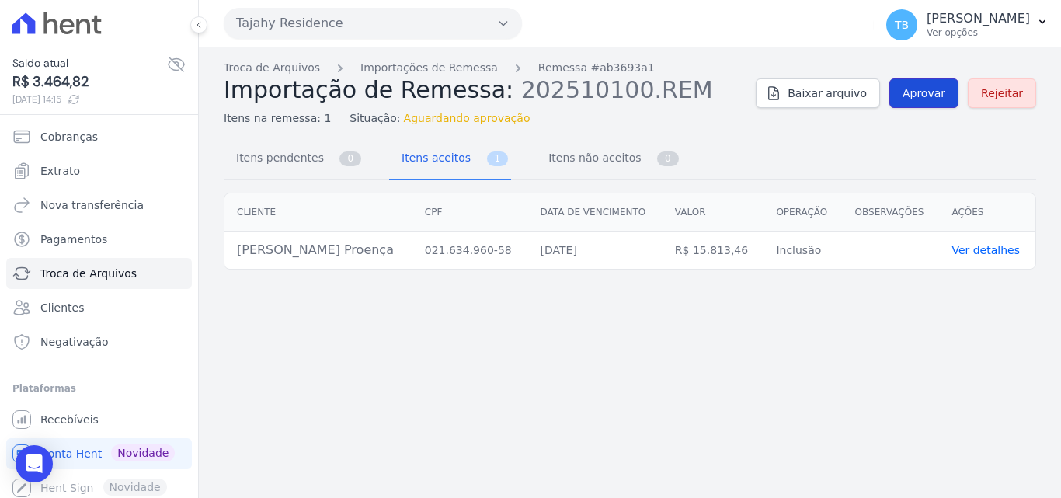
click at [927, 92] on span "Aprovar" at bounding box center [924, 93] width 43 height 16
click at [577, 163] on span "Itens não aceitos" at bounding box center [591, 157] width 105 height 31
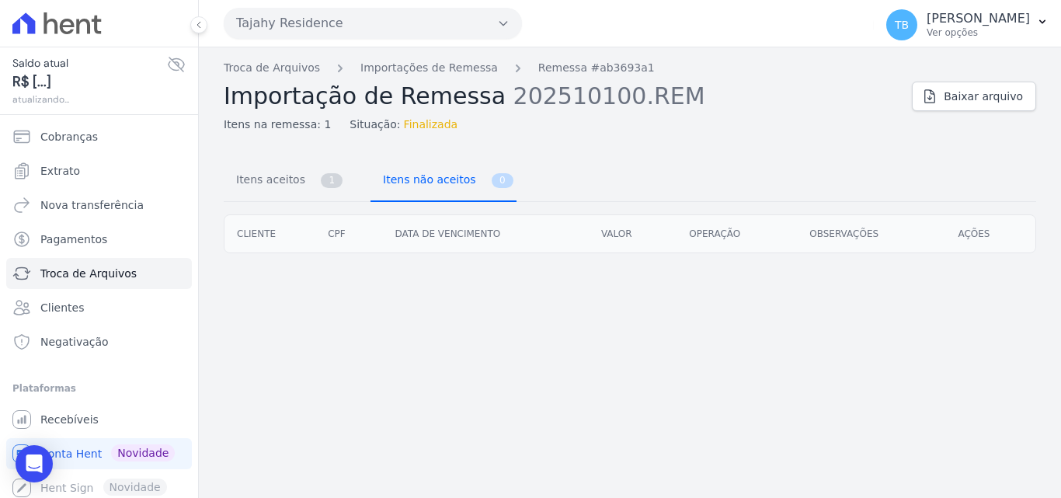
click at [419, 179] on span "Itens não aceitos" at bounding box center [426, 179] width 105 height 31
click at [259, 176] on span "Itens aceitos" at bounding box center [268, 179] width 82 height 31
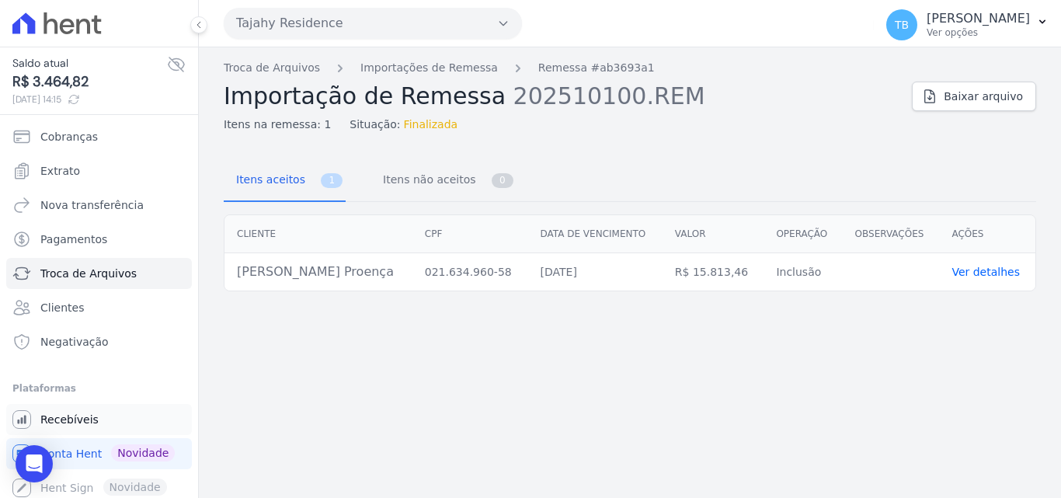
click at [100, 416] on link "Recebíveis" at bounding box center [99, 419] width 186 height 31
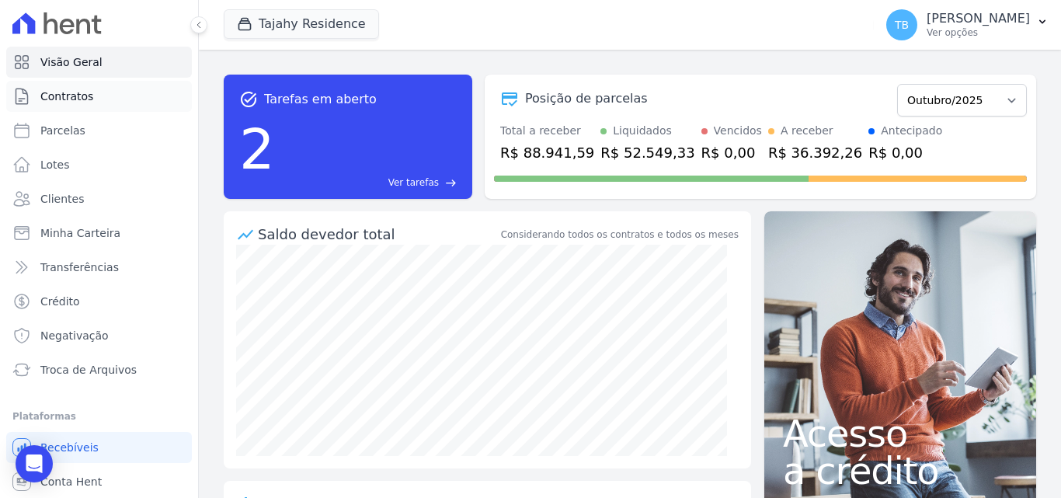
click at [109, 91] on link "Contratos" at bounding box center [99, 96] width 186 height 31
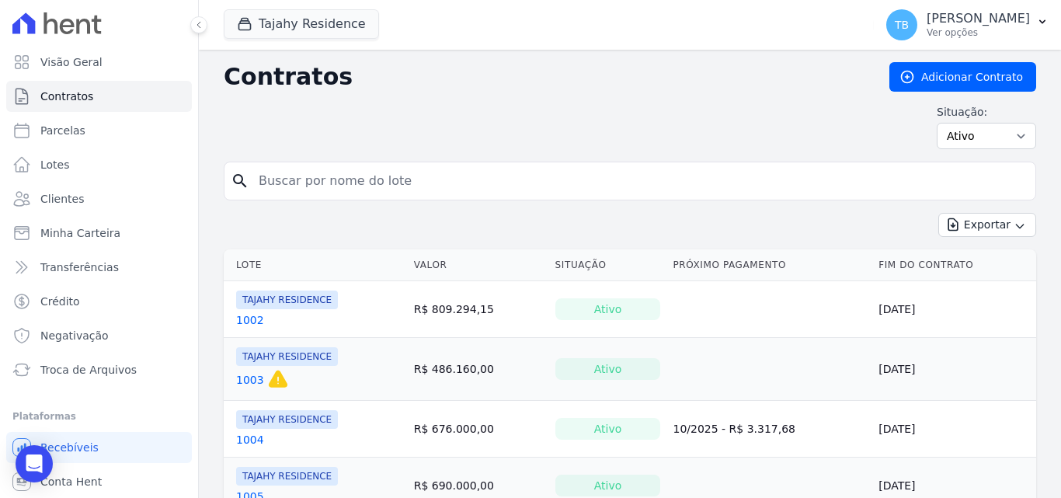
click at [350, 178] on input "search" at bounding box center [639, 180] width 780 height 31
type input "1904"
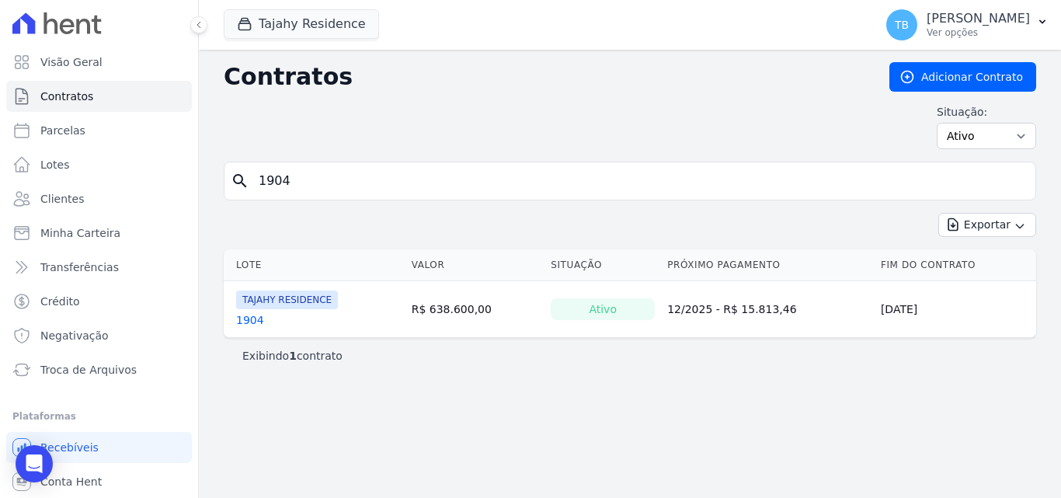
click at [249, 316] on link "1904" at bounding box center [250, 320] width 28 height 16
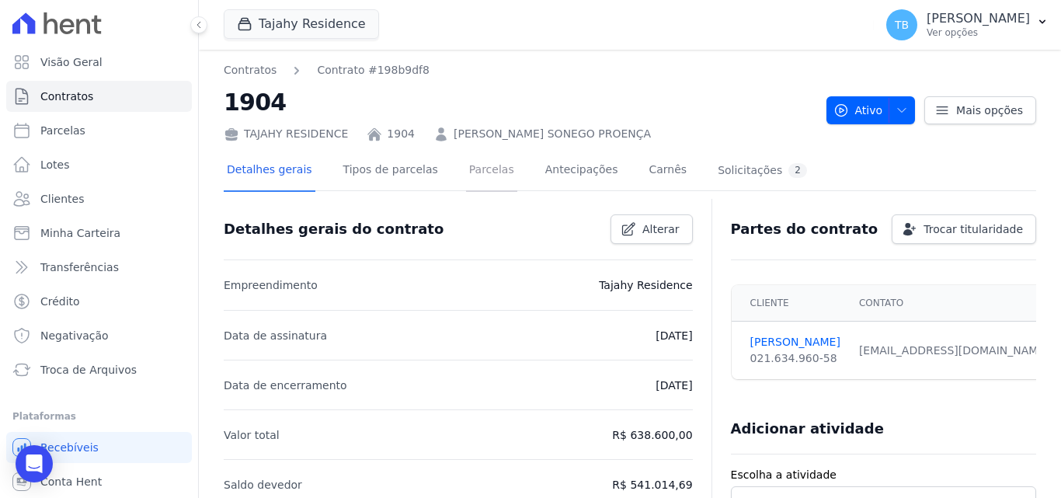
click at [485, 169] on link "Parcelas" at bounding box center [491, 171] width 51 height 41
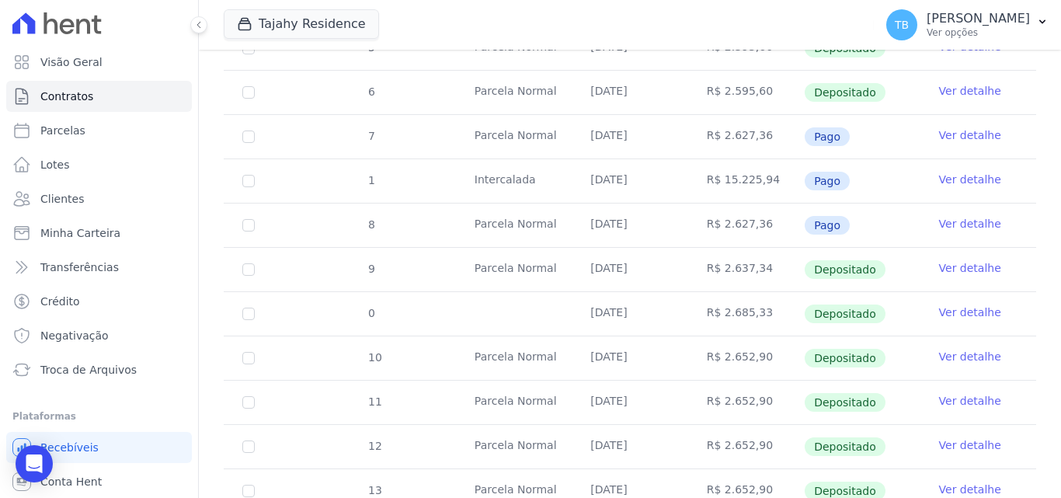
scroll to position [621, 0]
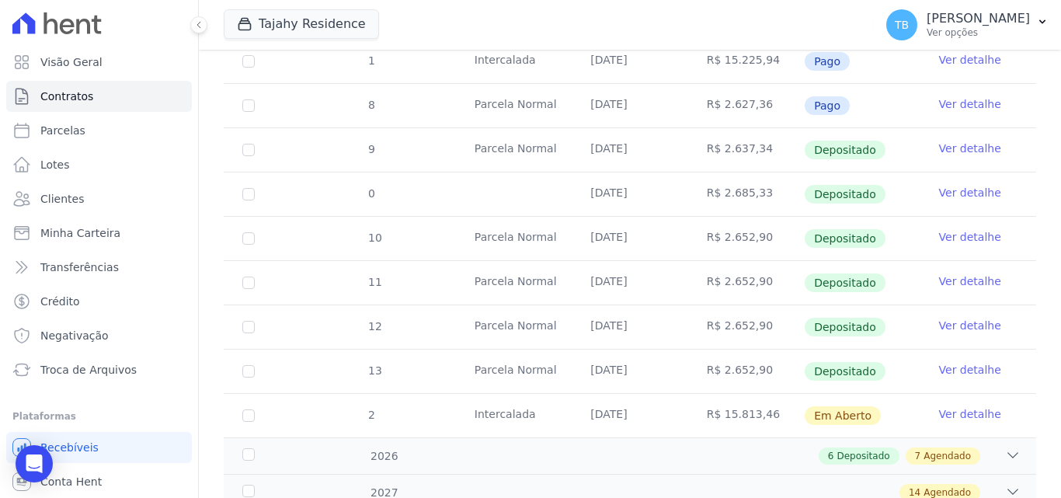
click at [970, 406] on link "Ver detalhe" at bounding box center [970, 414] width 62 height 16
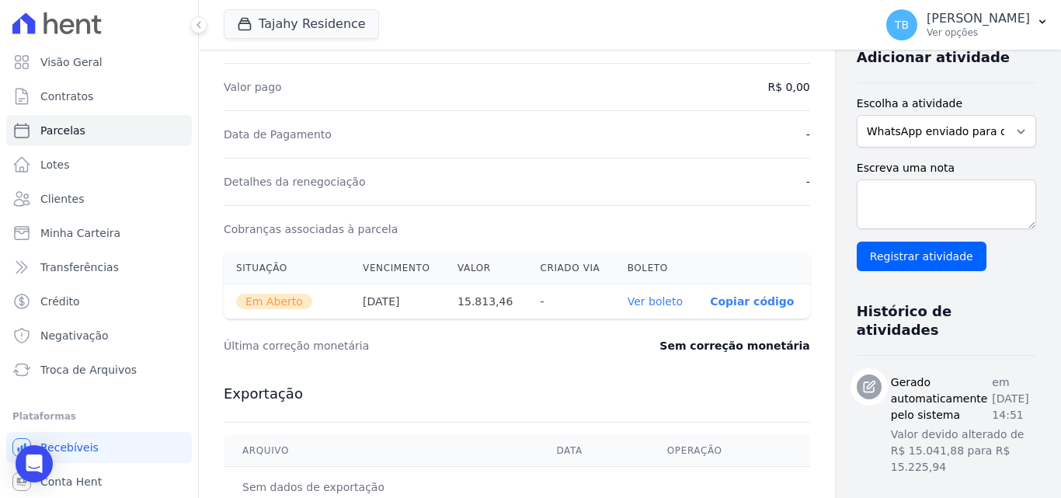
scroll to position [544, 0]
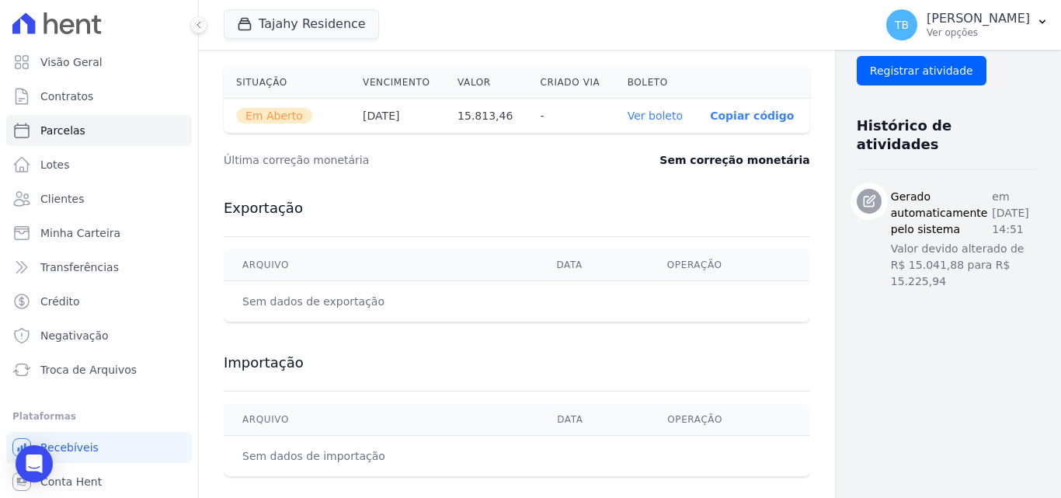
click at [628, 113] on link "Ver boleto" at bounding box center [655, 116] width 55 height 12
